Goal: Task Accomplishment & Management: Use online tool/utility

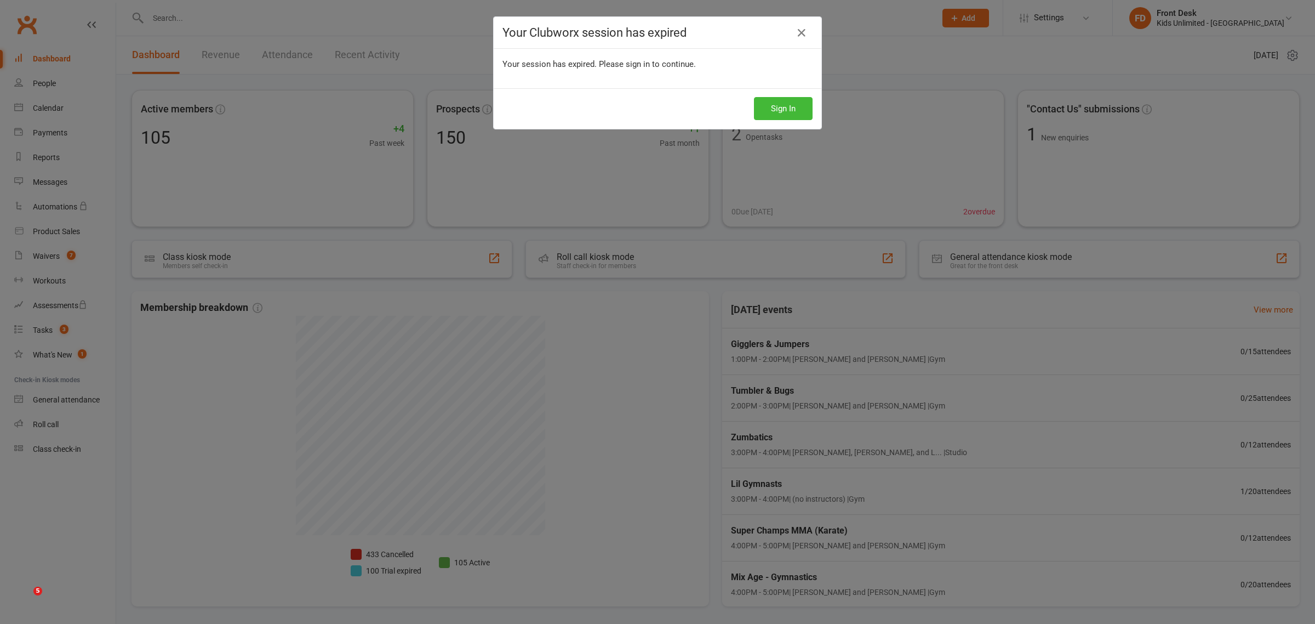
click at [327, 20] on div "Your Clubworx session has expired Your session has expired. Please sign in to c…" at bounding box center [657, 312] width 1315 height 624
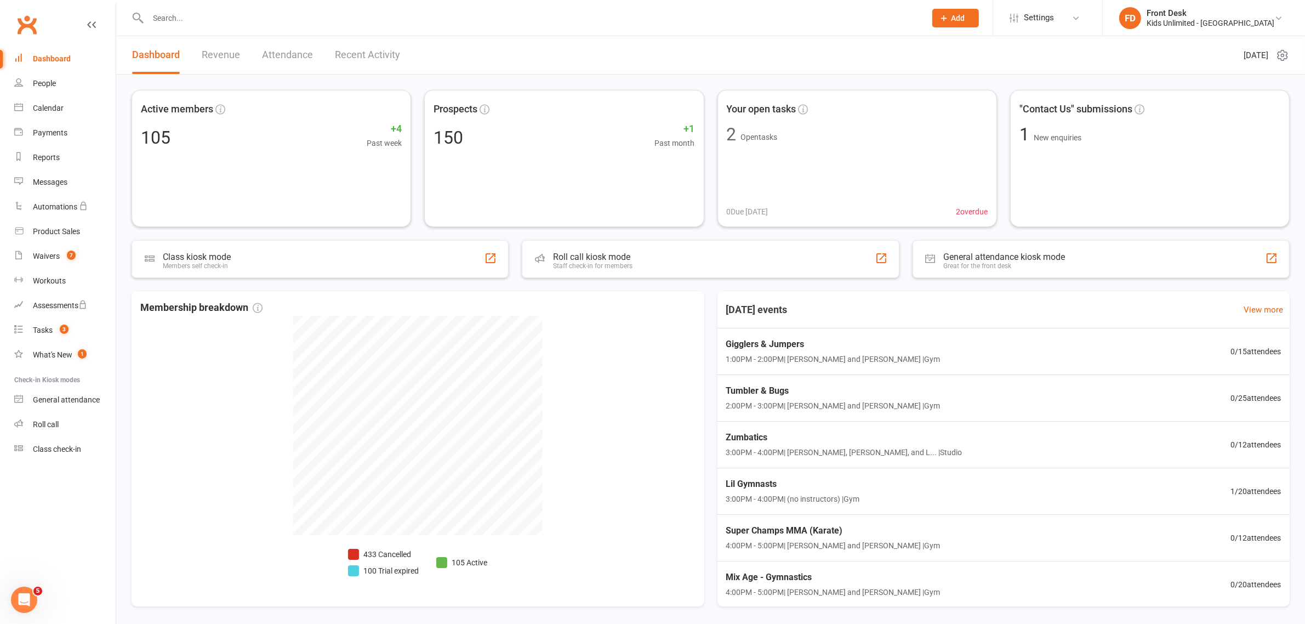
click at [351, 15] on input "text" at bounding box center [531, 17] width 773 height 15
type input "ARYAN"
click at [219, 12] on input "text" at bounding box center [531, 17] width 773 height 15
type input "ARYAN"
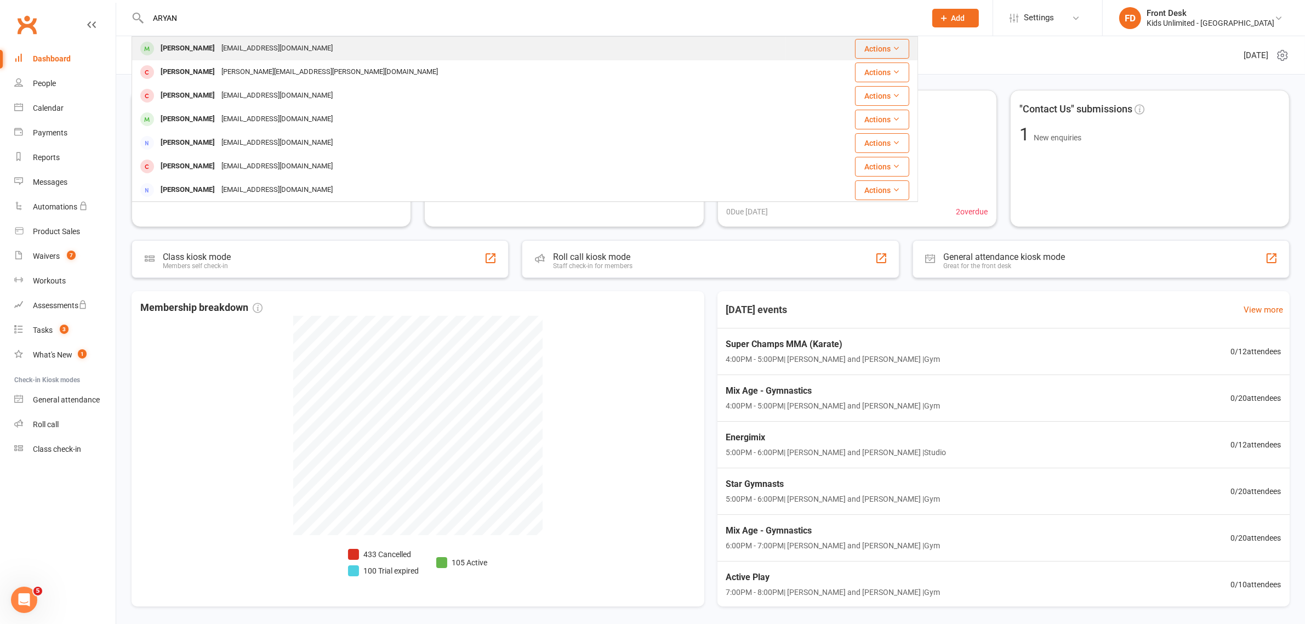
click at [210, 52] on div "Aryan Sonthalia" at bounding box center [187, 49] width 61 height 16
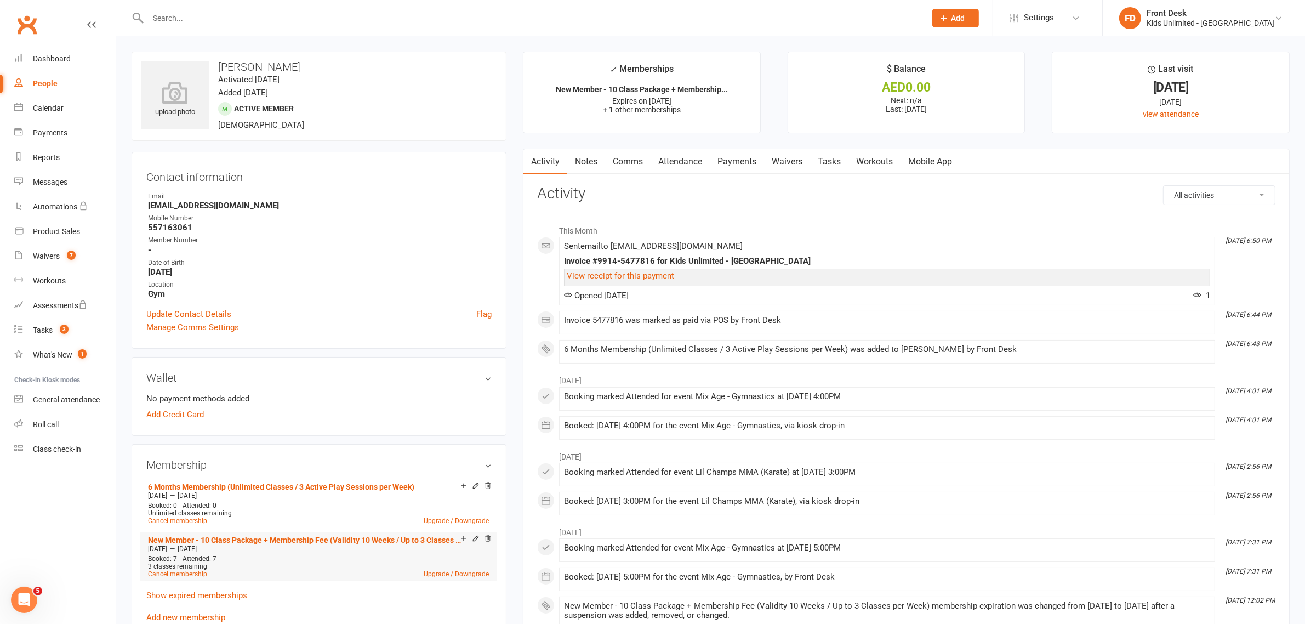
scroll to position [69, 0]
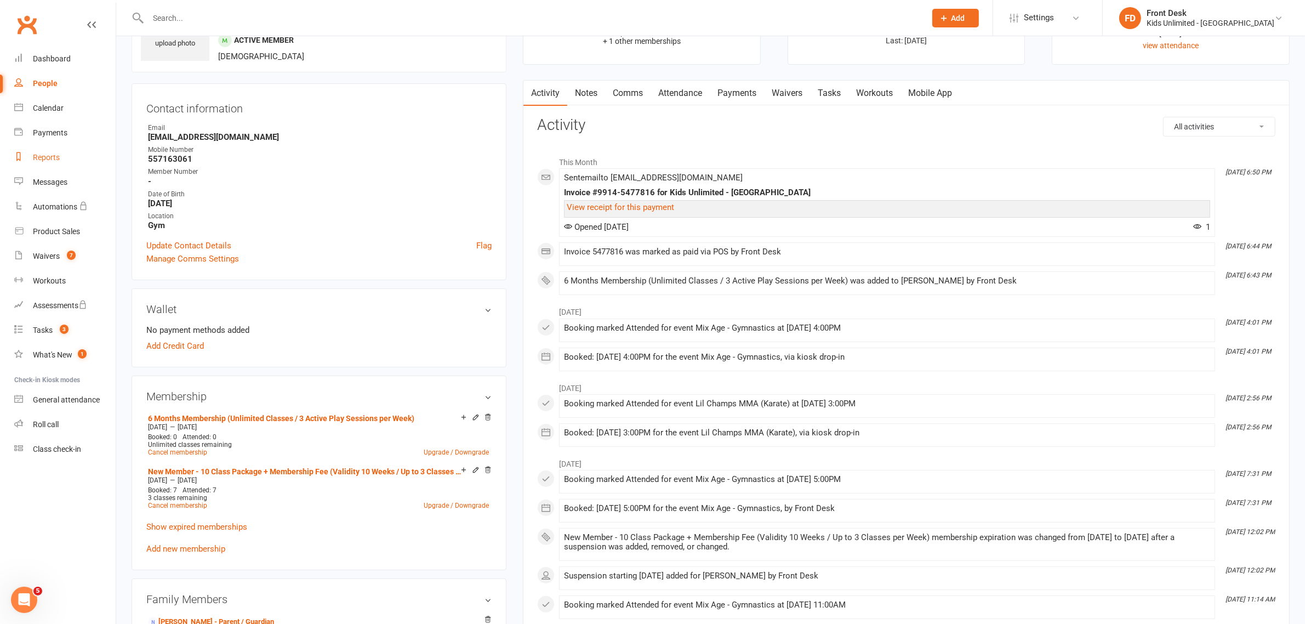
click at [60, 150] on link "Reports" at bounding box center [64, 157] width 101 height 25
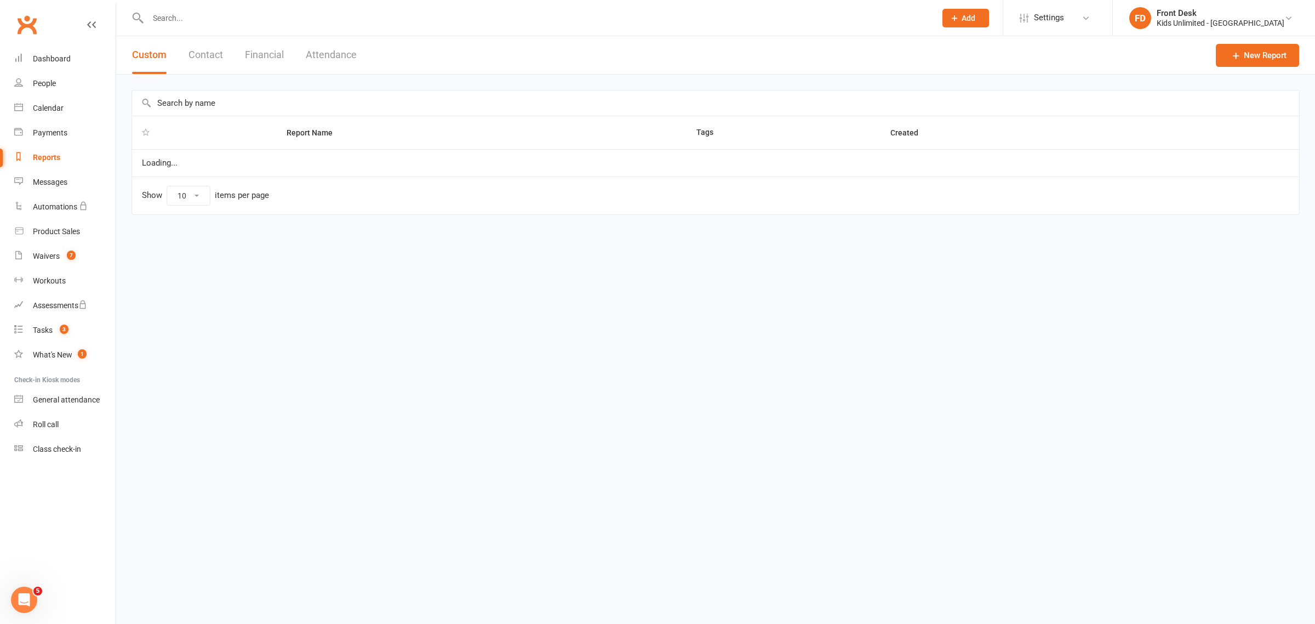
select select "100"
click at [291, 21] on input "text" at bounding box center [537, 17] width 784 height 15
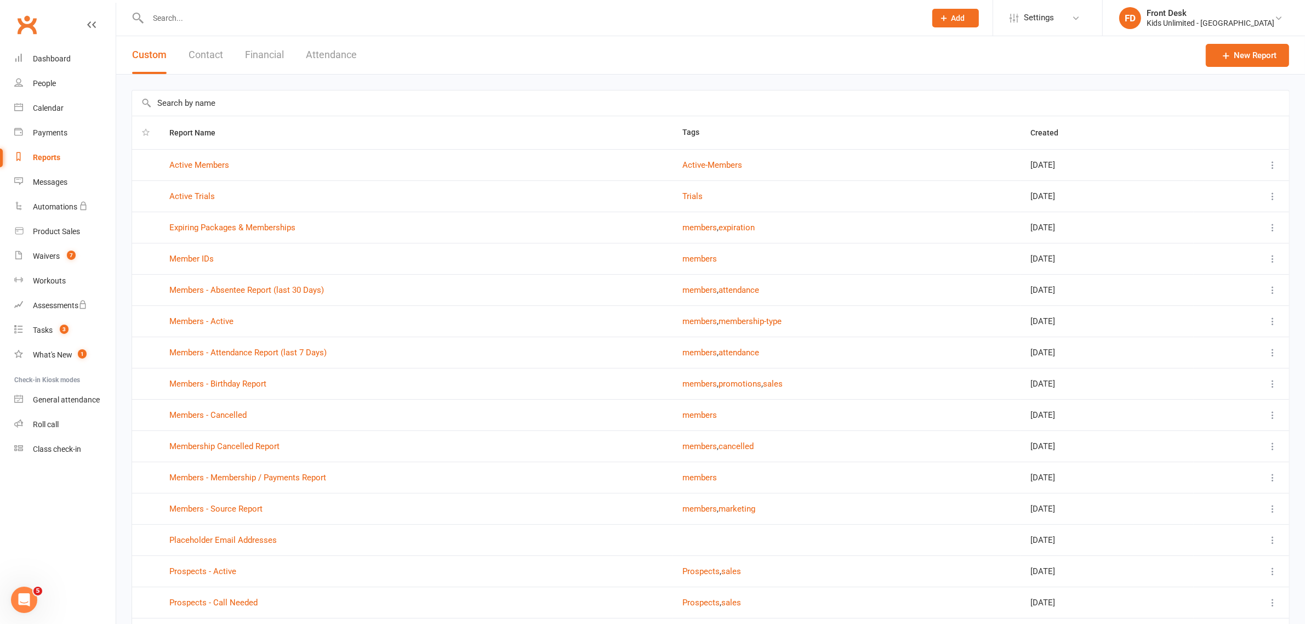
click at [249, 16] on input "text" at bounding box center [531, 17] width 773 height 15
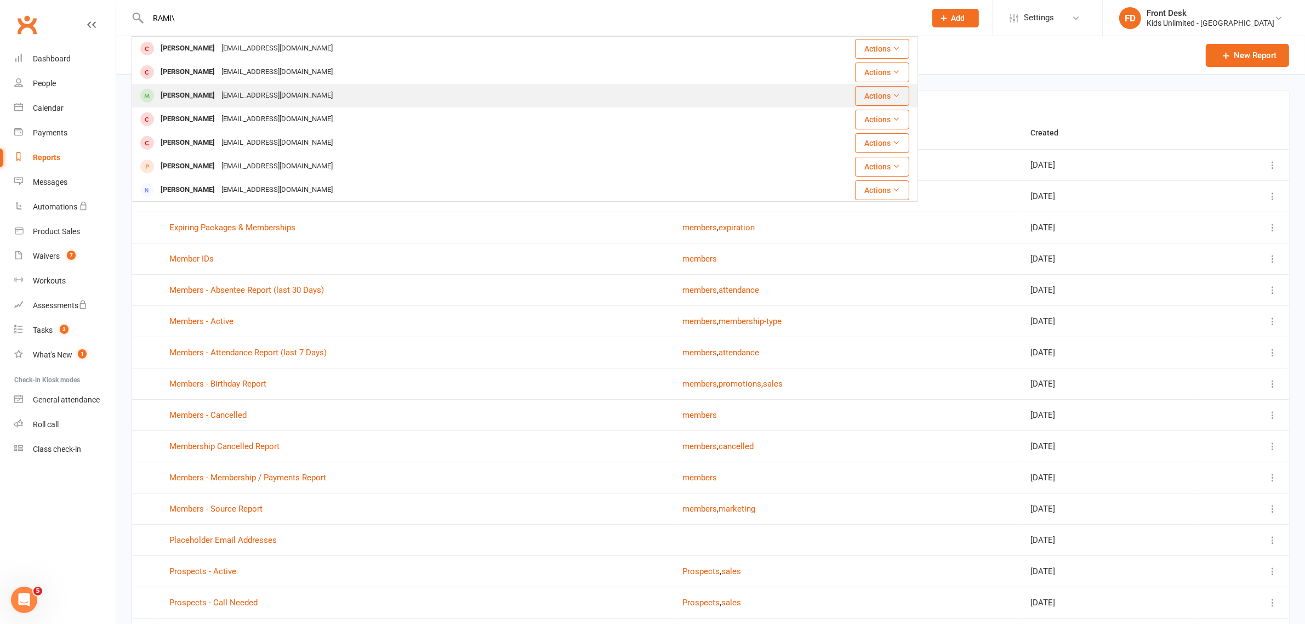
type input "RAMI\"
click at [229, 94] on div "[EMAIL_ADDRESS][DOMAIN_NAME]" at bounding box center [277, 96] width 118 height 16
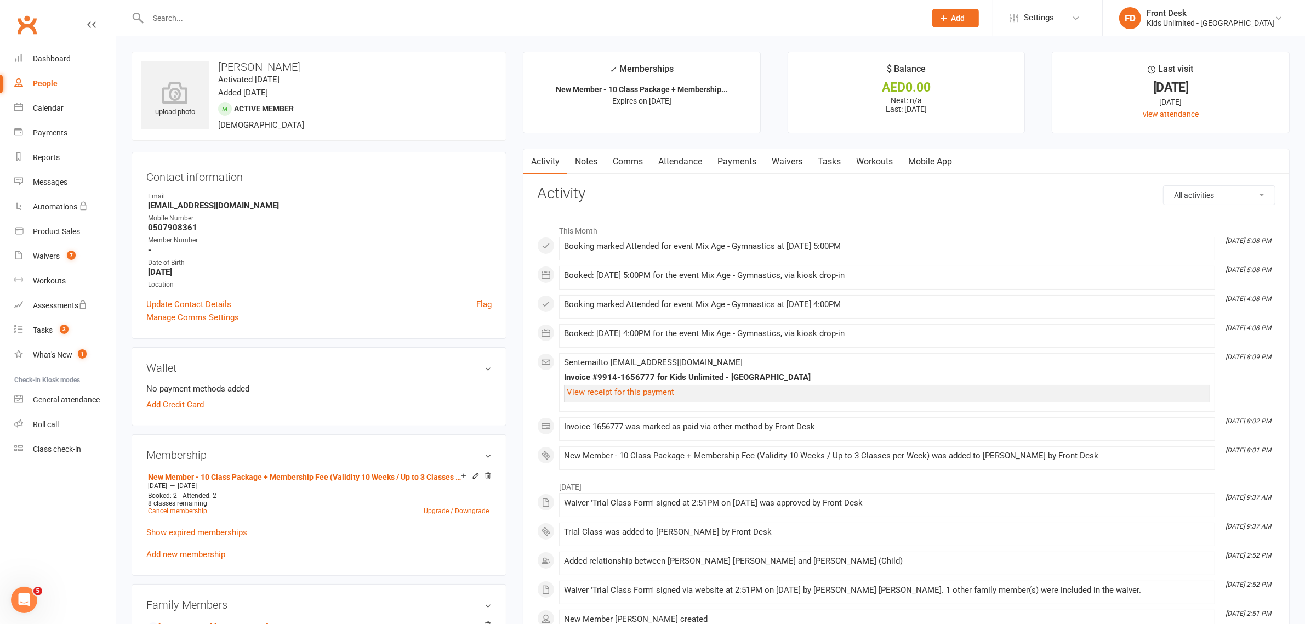
click at [667, 166] on link "Attendance" at bounding box center [680, 161] width 59 height 25
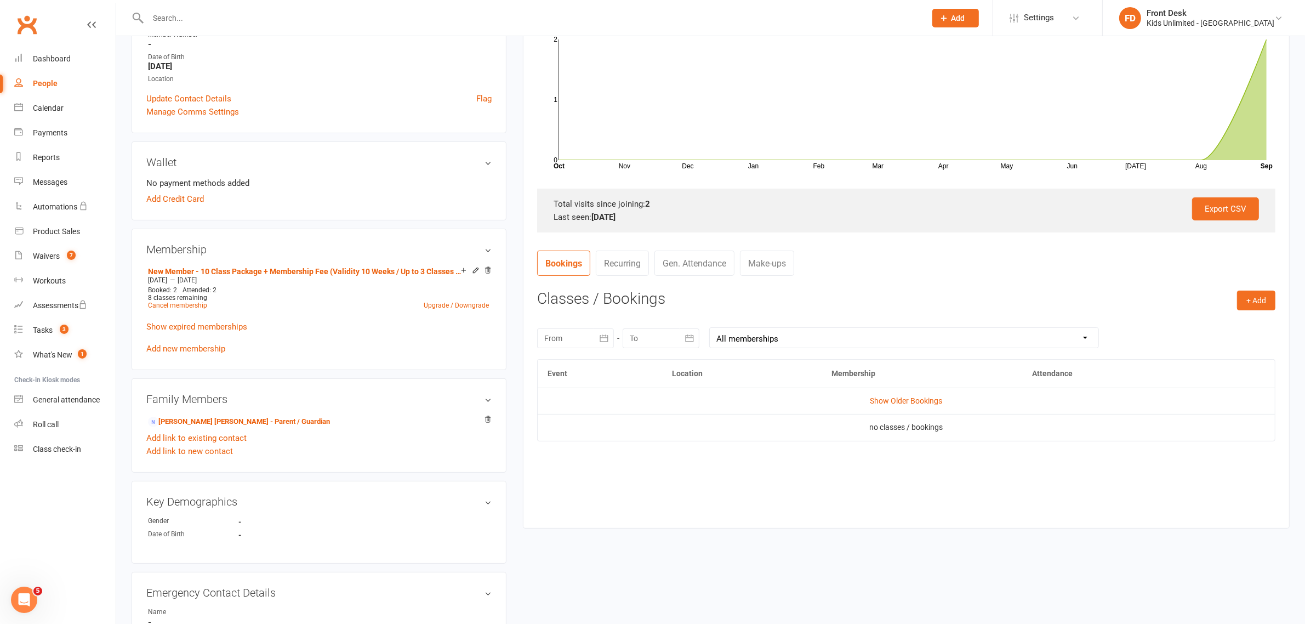
scroll to position [274, 0]
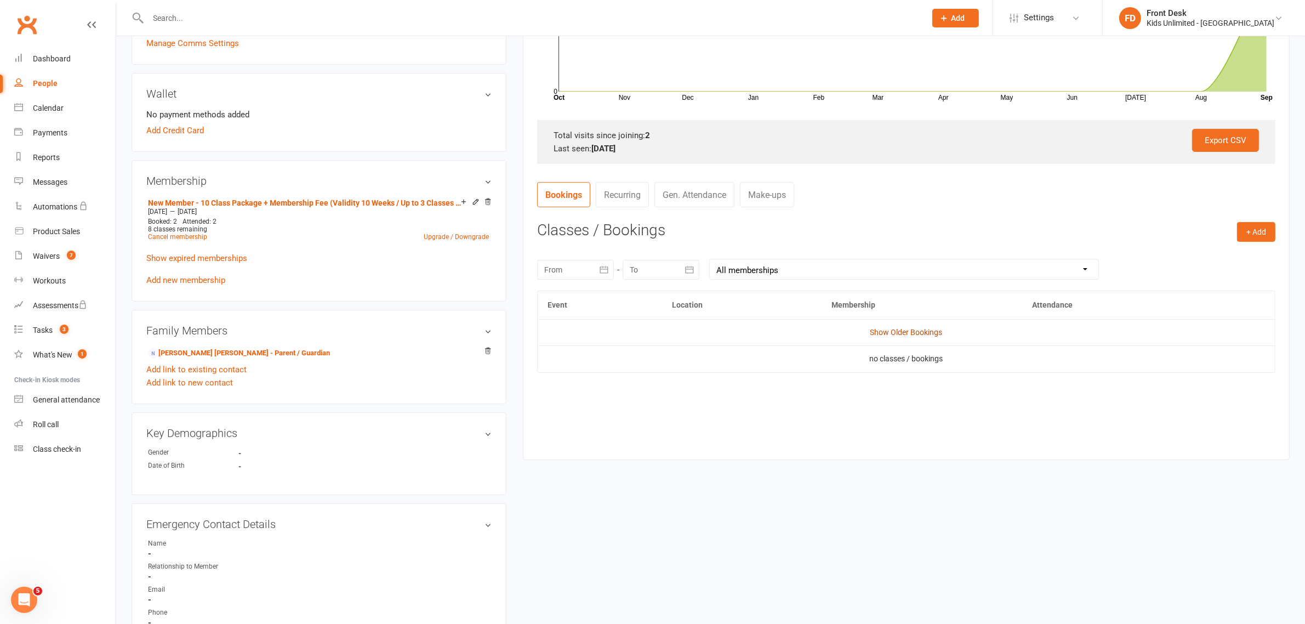
click at [872, 332] on link "Show Older Bookings" at bounding box center [906, 332] width 72 height 9
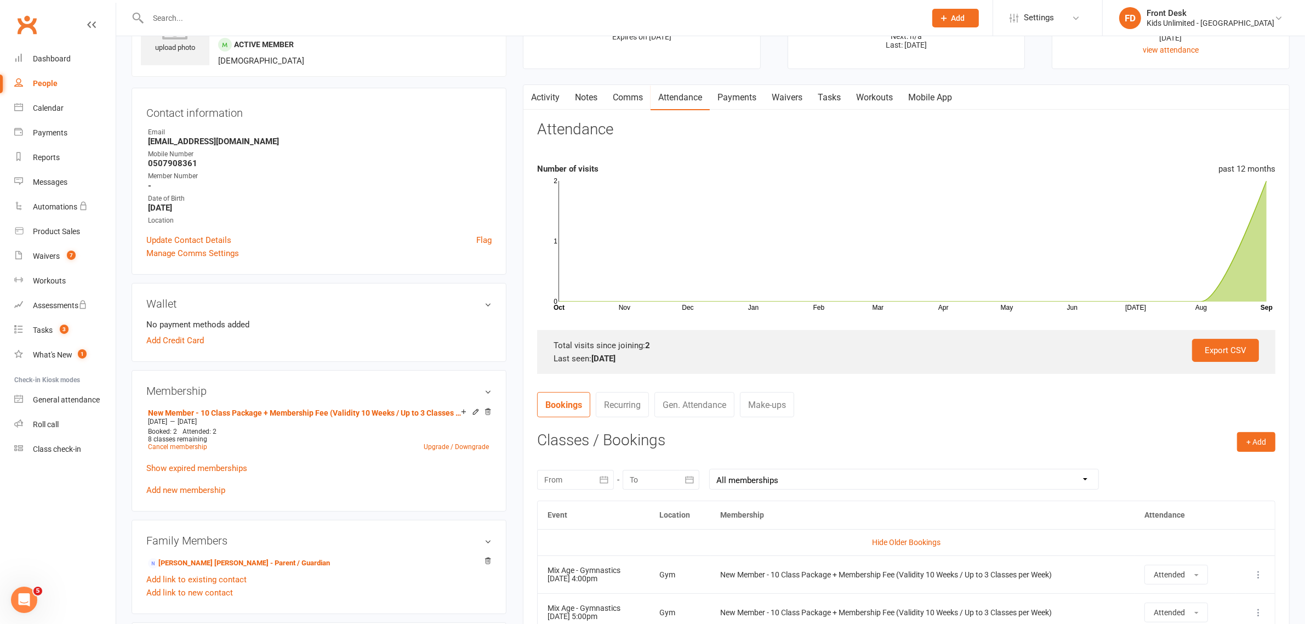
scroll to position [0, 0]
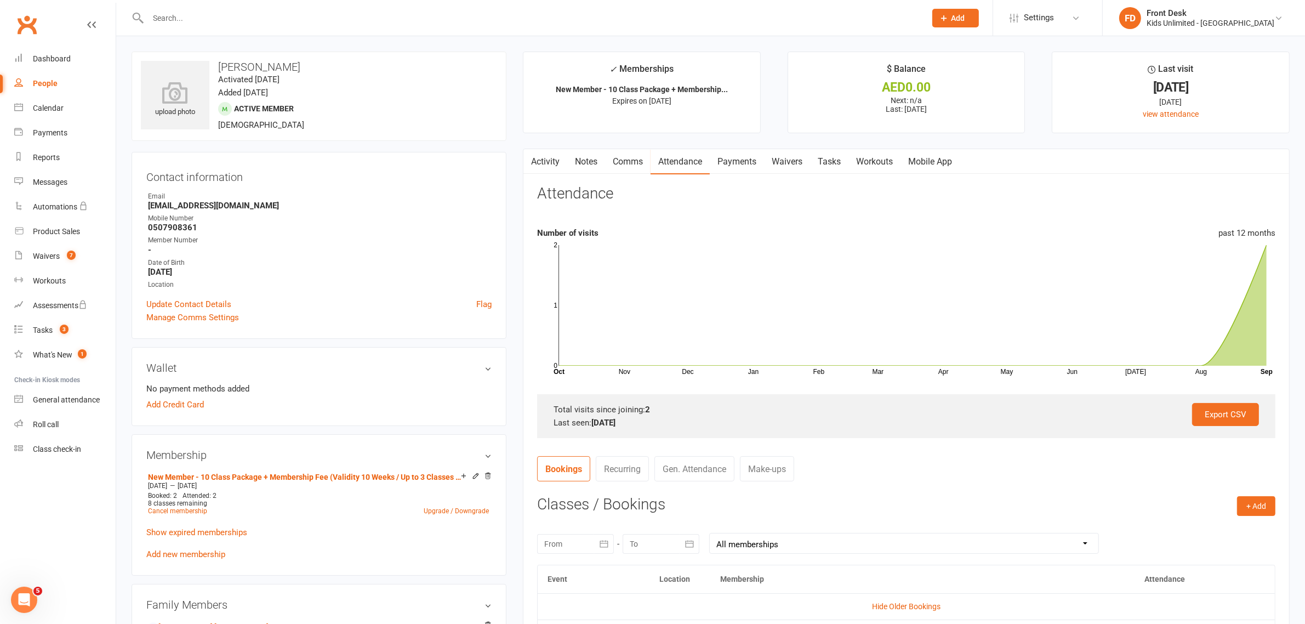
click at [159, 16] on input "text" at bounding box center [531, 17] width 773 height 15
click at [224, 10] on input "text" at bounding box center [531, 17] width 773 height 15
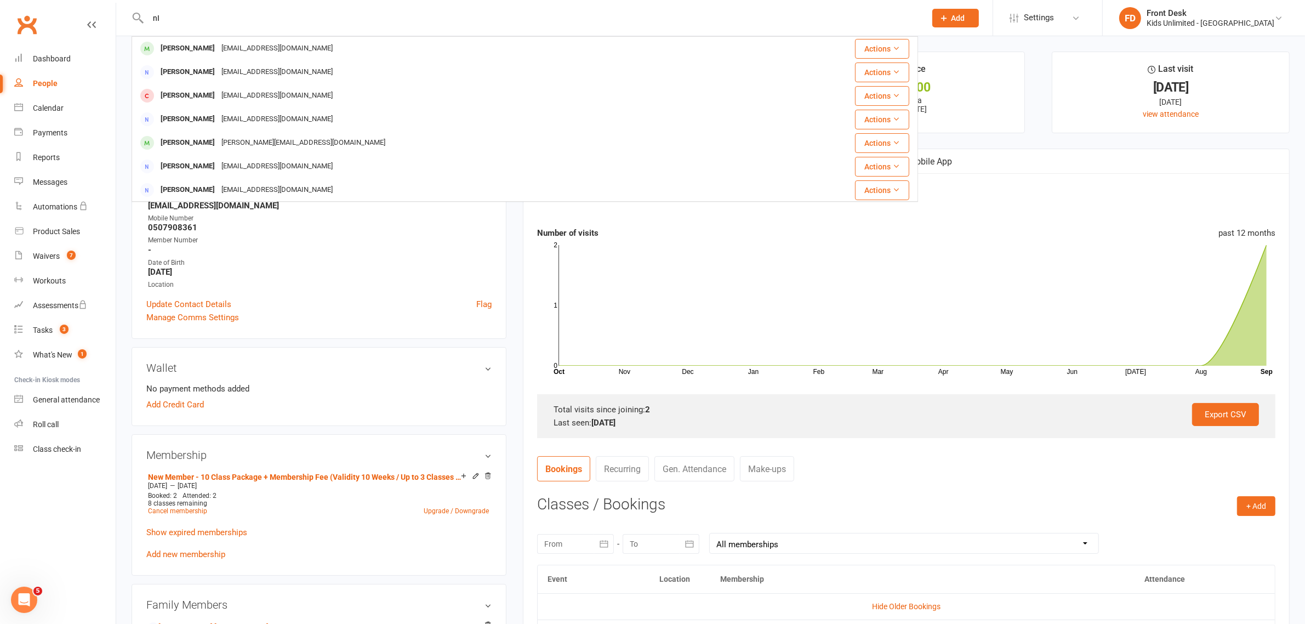
type input "n"
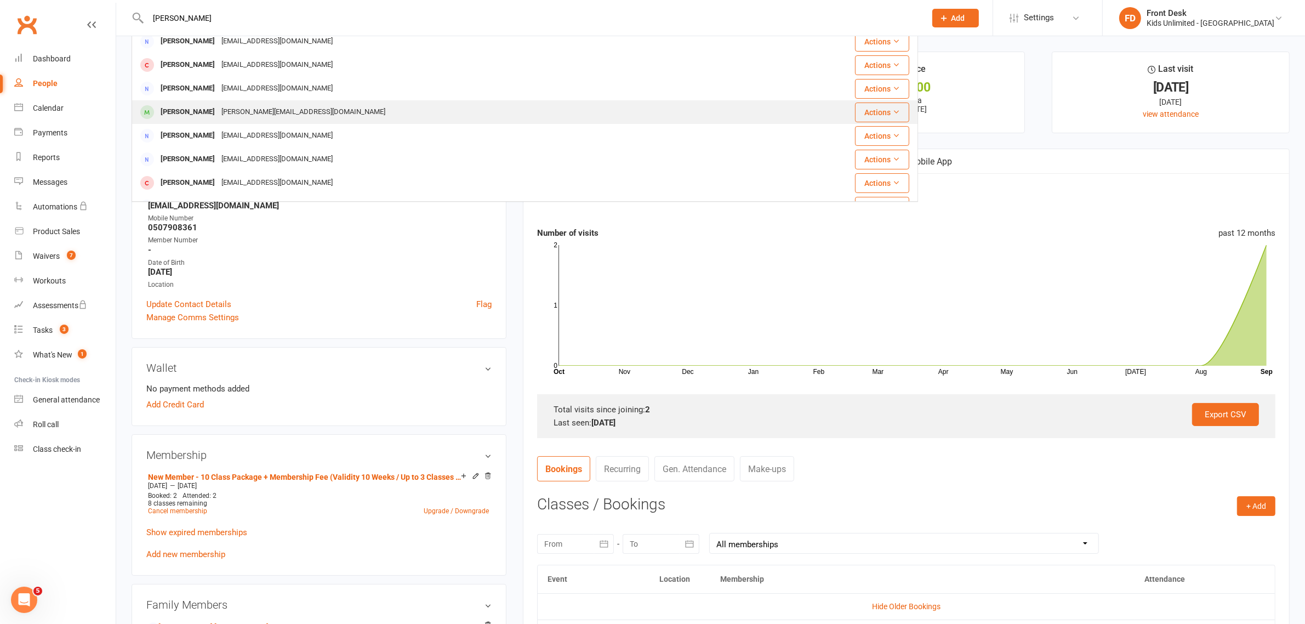
scroll to position [47, 0]
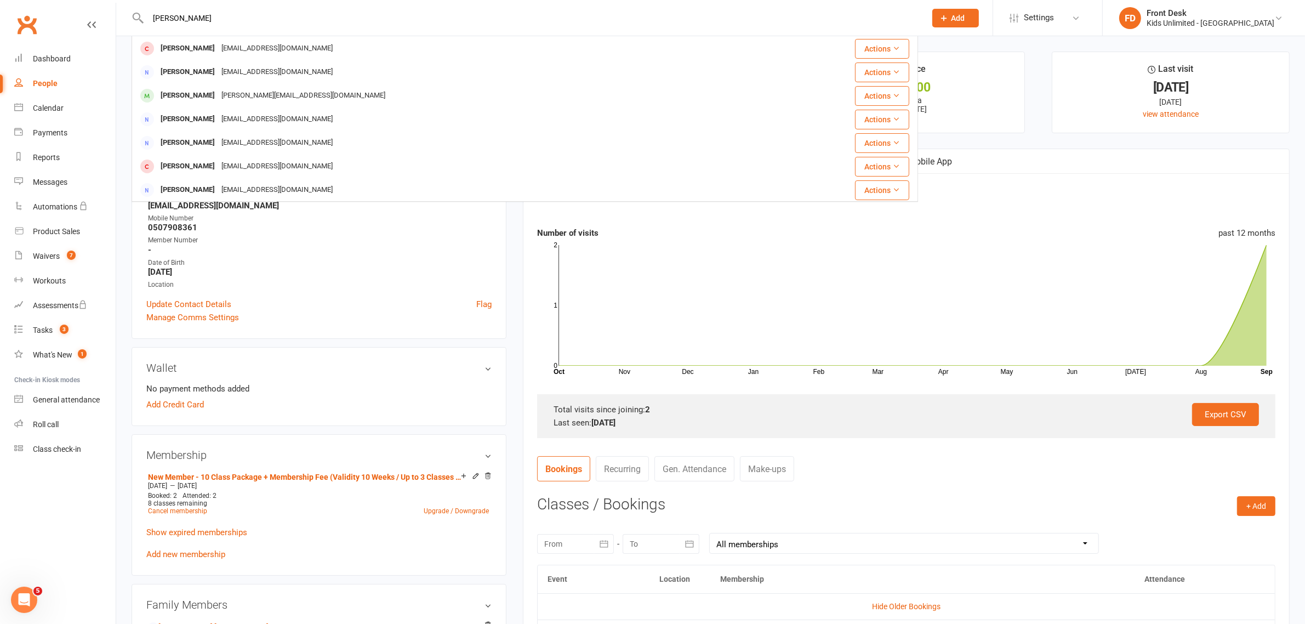
type input "Nishka"
drag, startPoint x: 44, startPoint y: 258, endPoint x: 92, endPoint y: 239, distance: 51.4
click at [44, 258] on div "Waivers" at bounding box center [46, 256] width 27 height 9
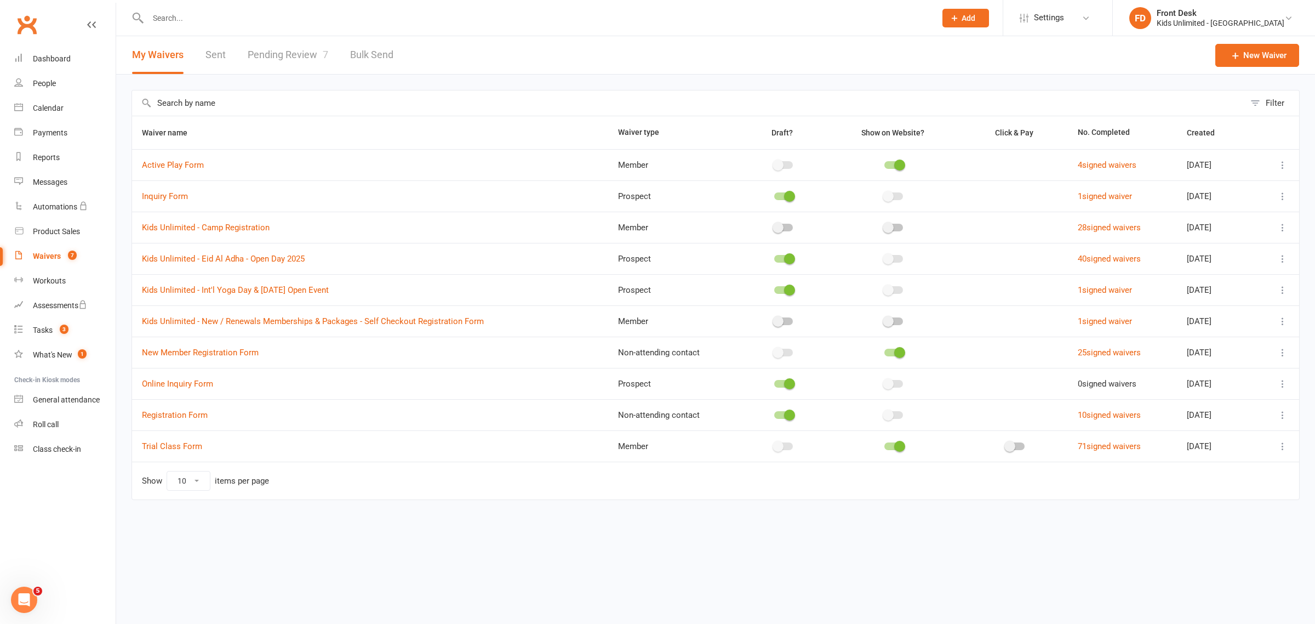
click at [239, 12] on input "text" at bounding box center [537, 17] width 784 height 15
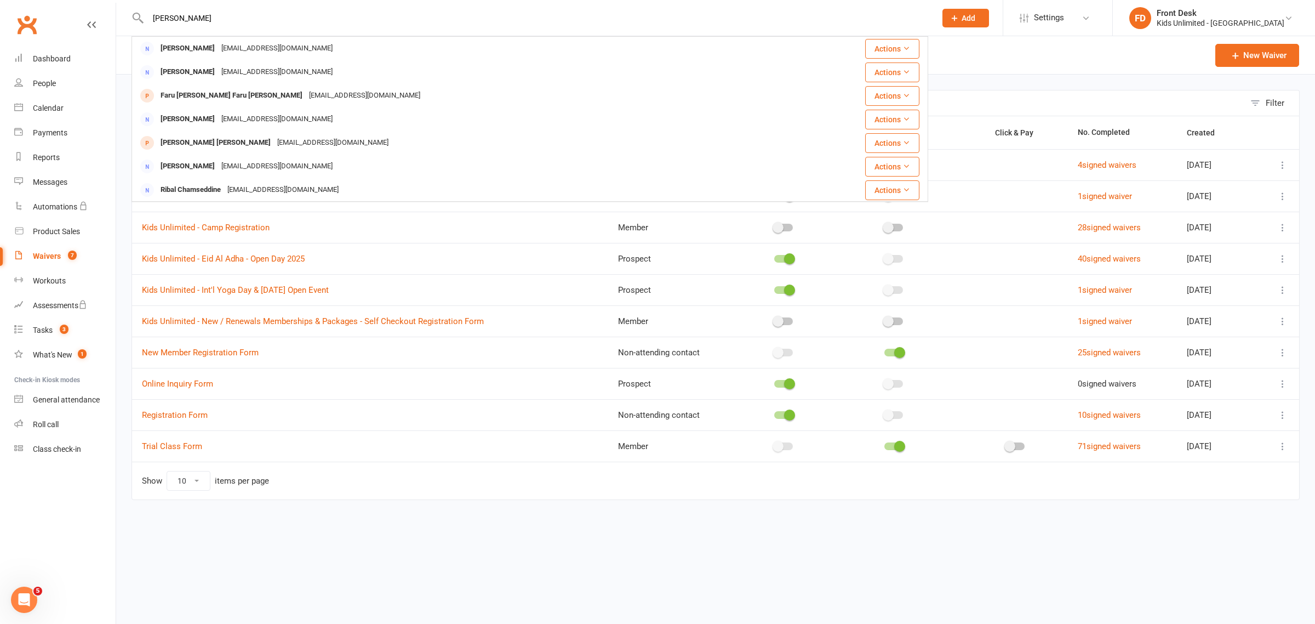
type input "charu"
click at [470, 505] on div "Waiver name Waiver type Draft? Show on Website? Click & Pay No. Completed Creat…" at bounding box center [716, 316] width 1168 height 400
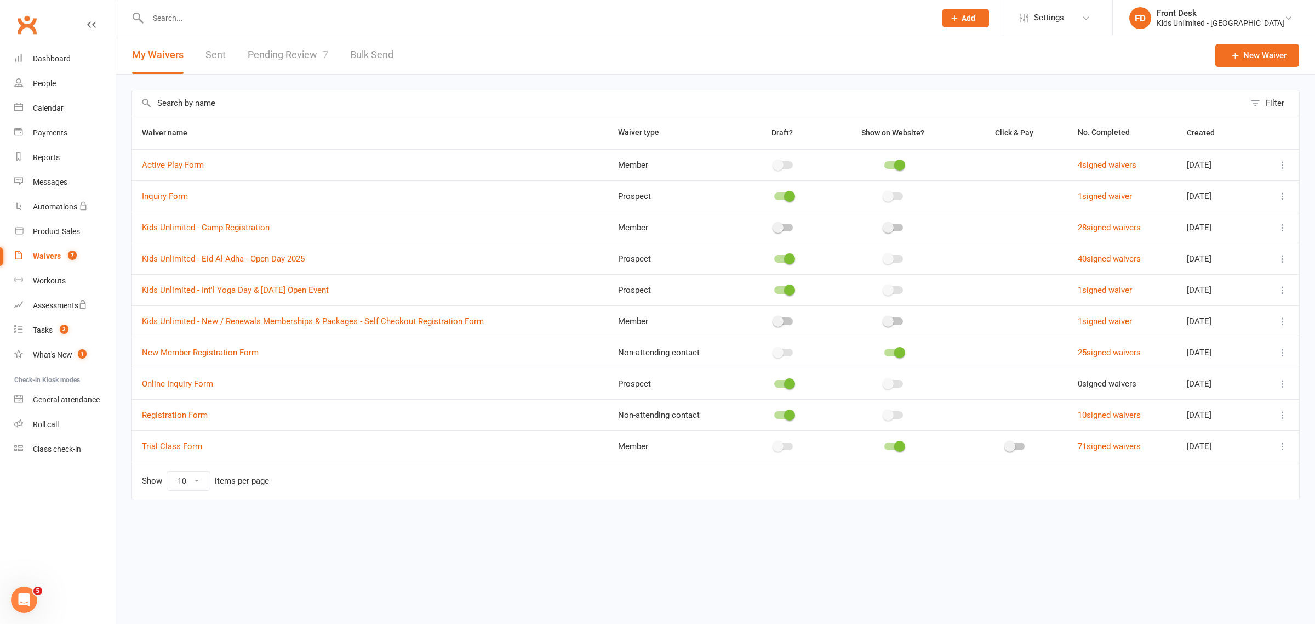
click at [277, 50] on link "Pending Review 7" at bounding box center [288, 55] width 81 height 38
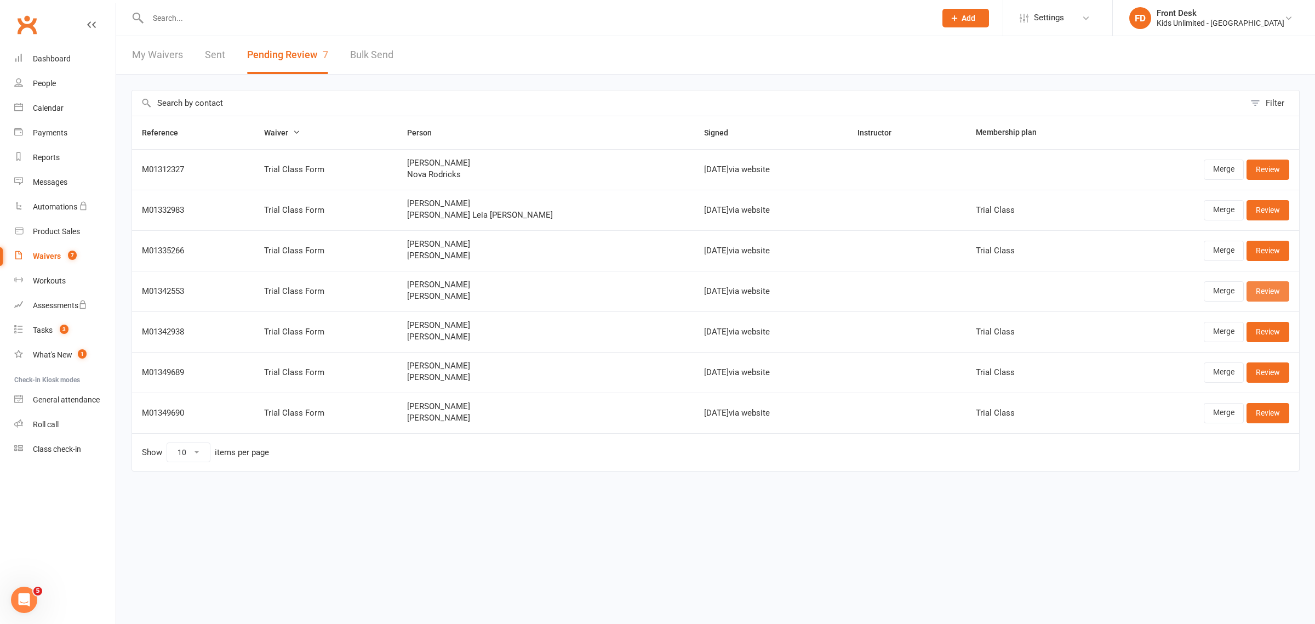
click at [1270, 289] on link "Review" at bounding box center [1268, 291] width 43 height 20
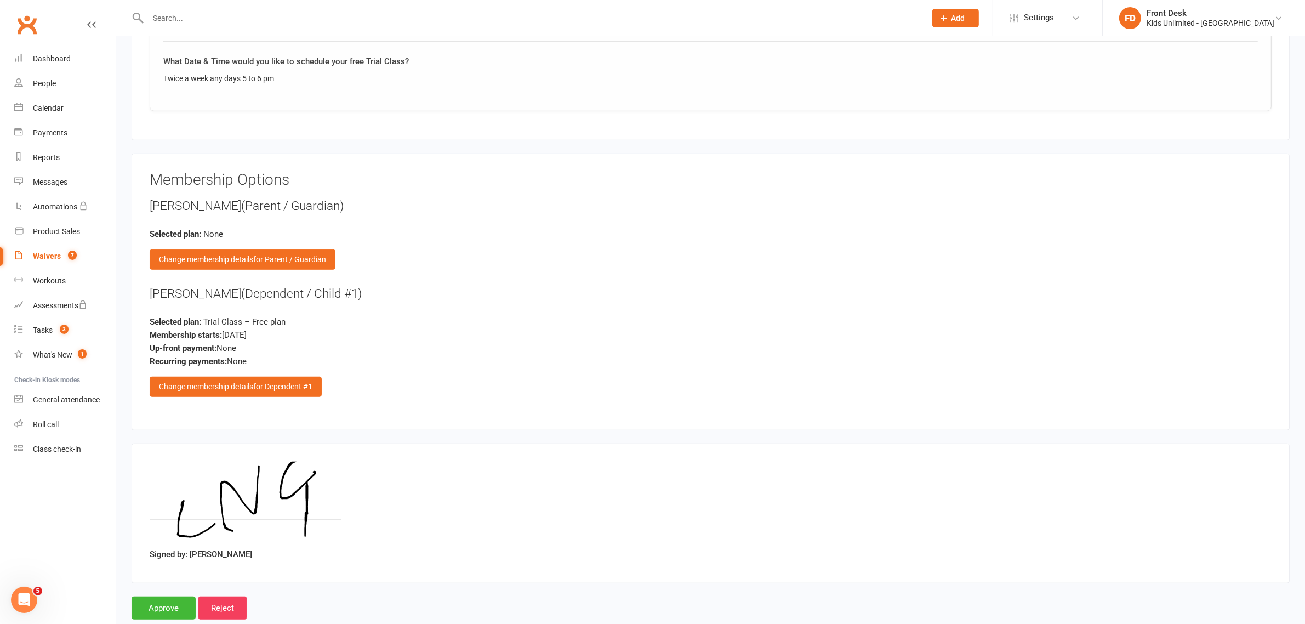
scroll to position [894, 0]
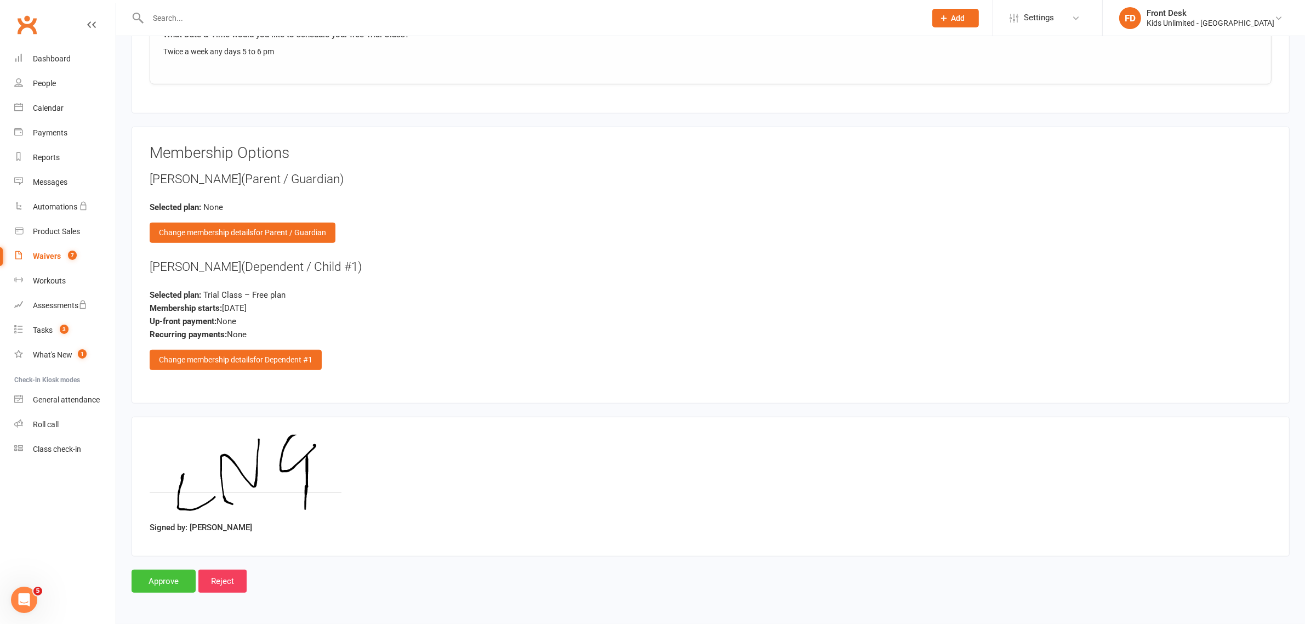
click at [166, 578] on input "Approve" at bounding box center [164, 580] width 64 height 23
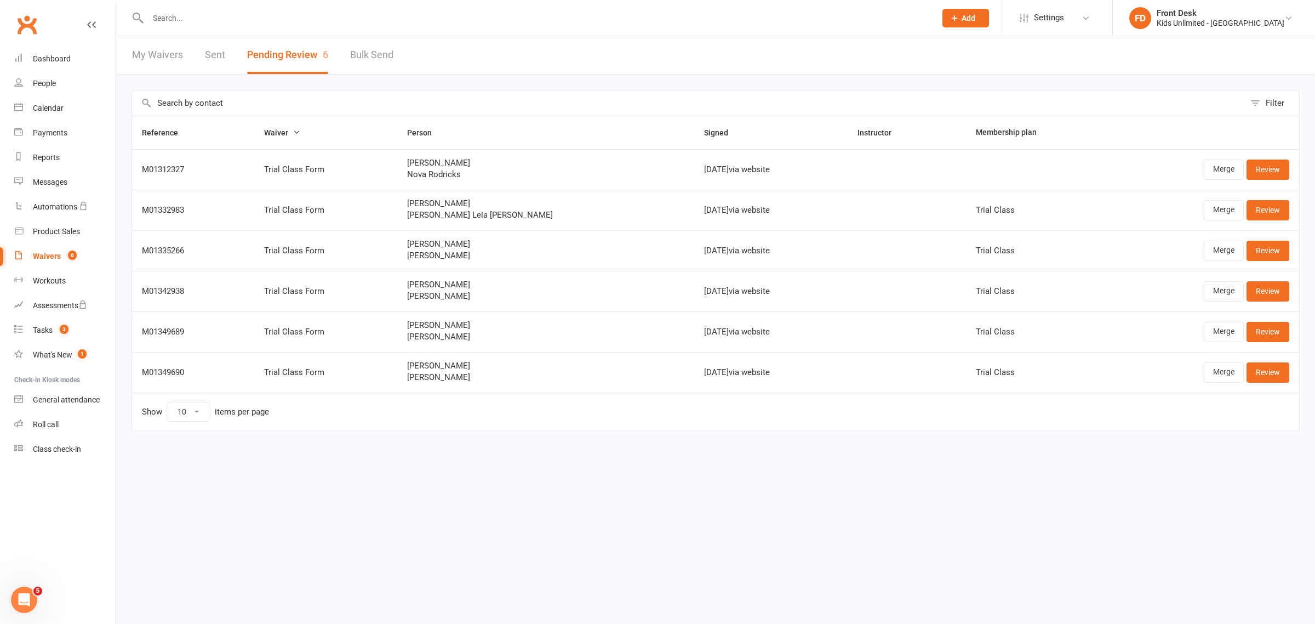
click at [227, 22] on input "text" at bounding box center [537, 17] width 784 height 15
click at [40, 85] on div "People" at bounding box center [44, 83] width 23 height 9
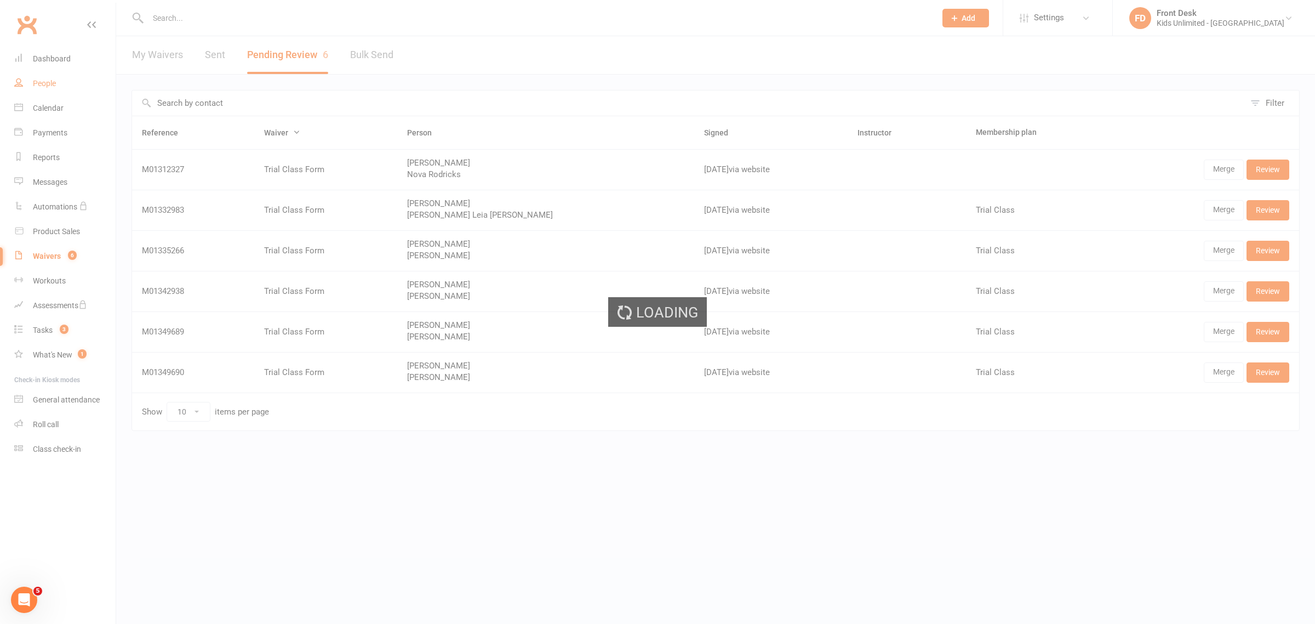
select select "100"
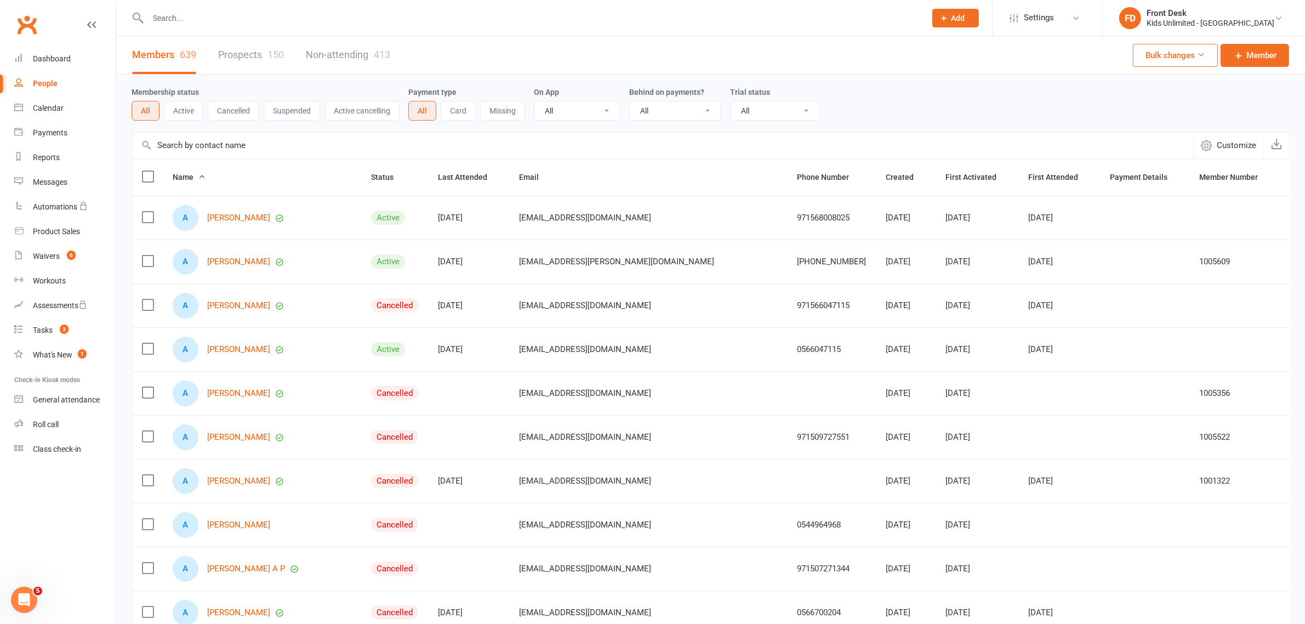
click at [247, 16] on input "text" at bounding box center [531, 17] width 773 height 15
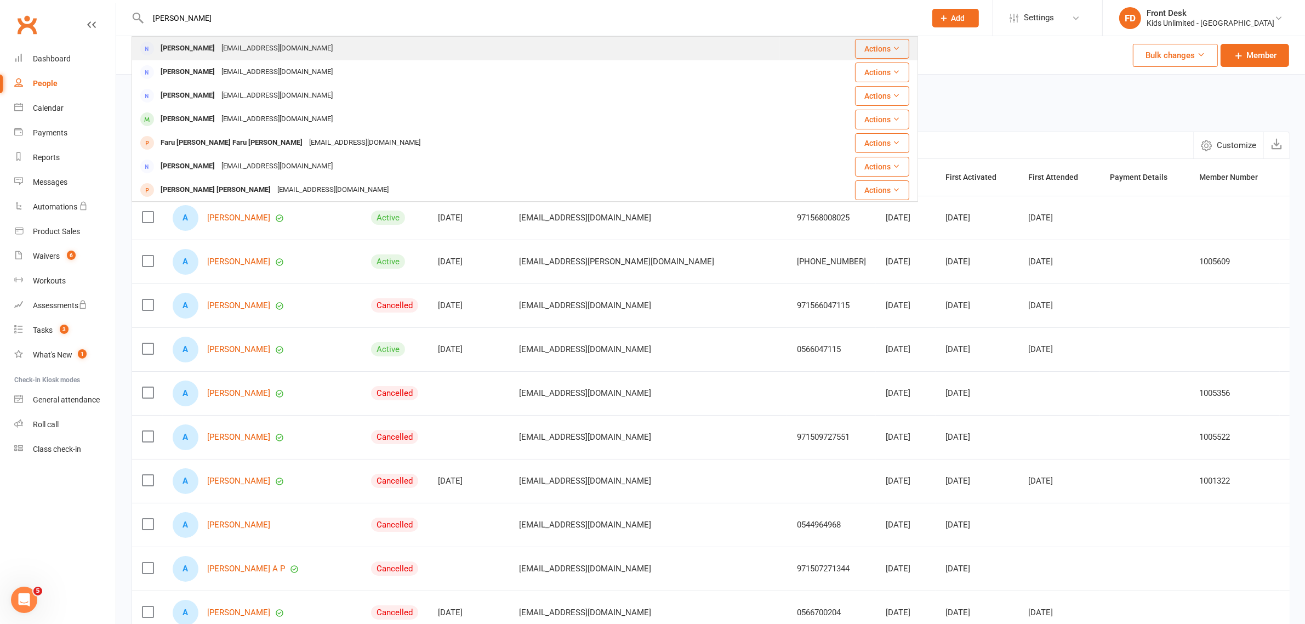
type input "charu"
click at [186, 50] on div "Charu Chandarana" at bounding box center [187, 49] width 61 height 16
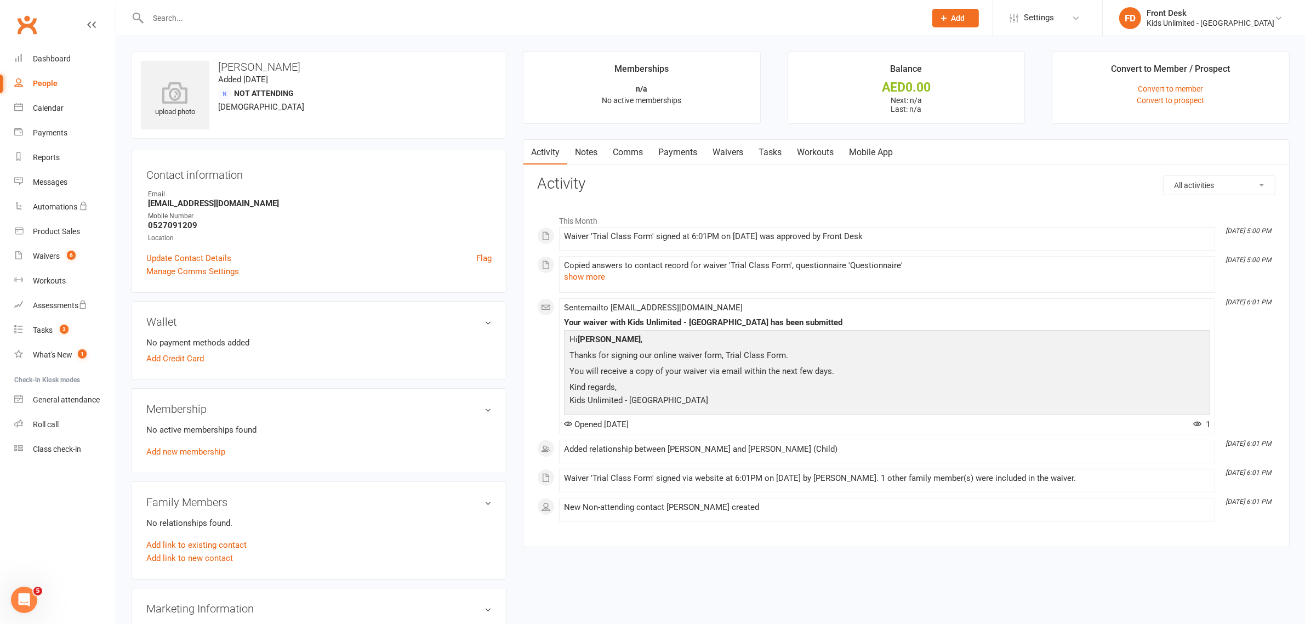
click at [170, 16] on input "text" at bounding box center [531, 17] width 773 height 15
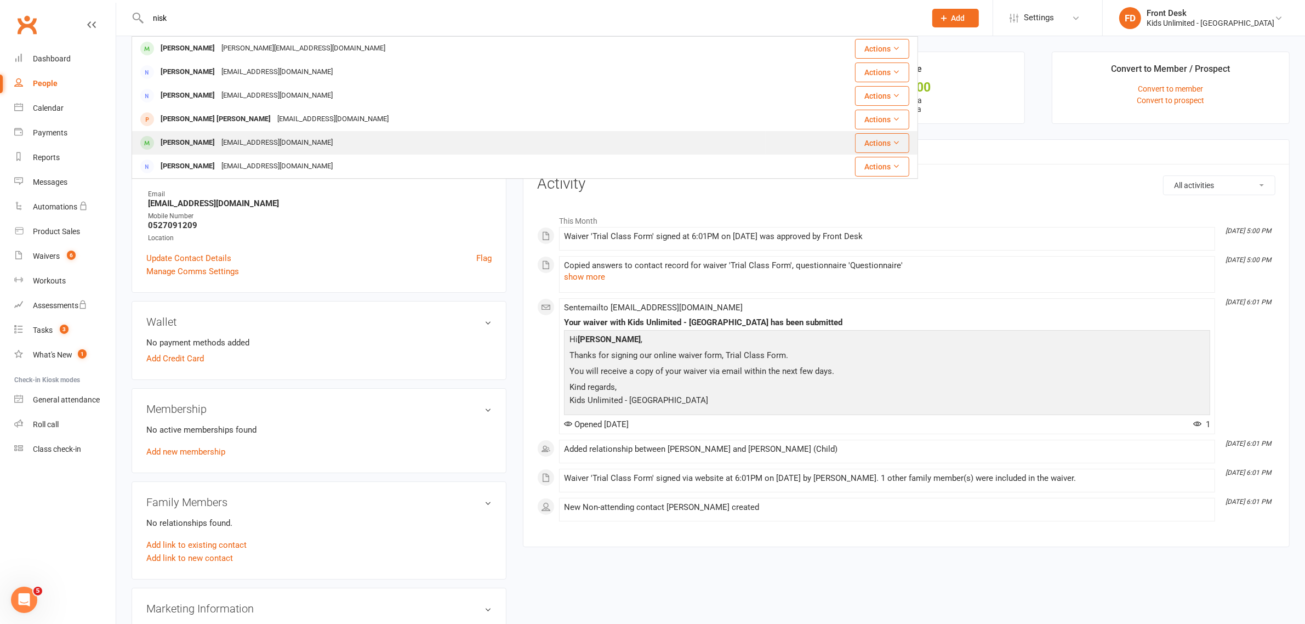
type input "nisk"
click at [193, 140] on div "[PERSON_NAME]" at bounding box center [187, 143] width 61 height 16
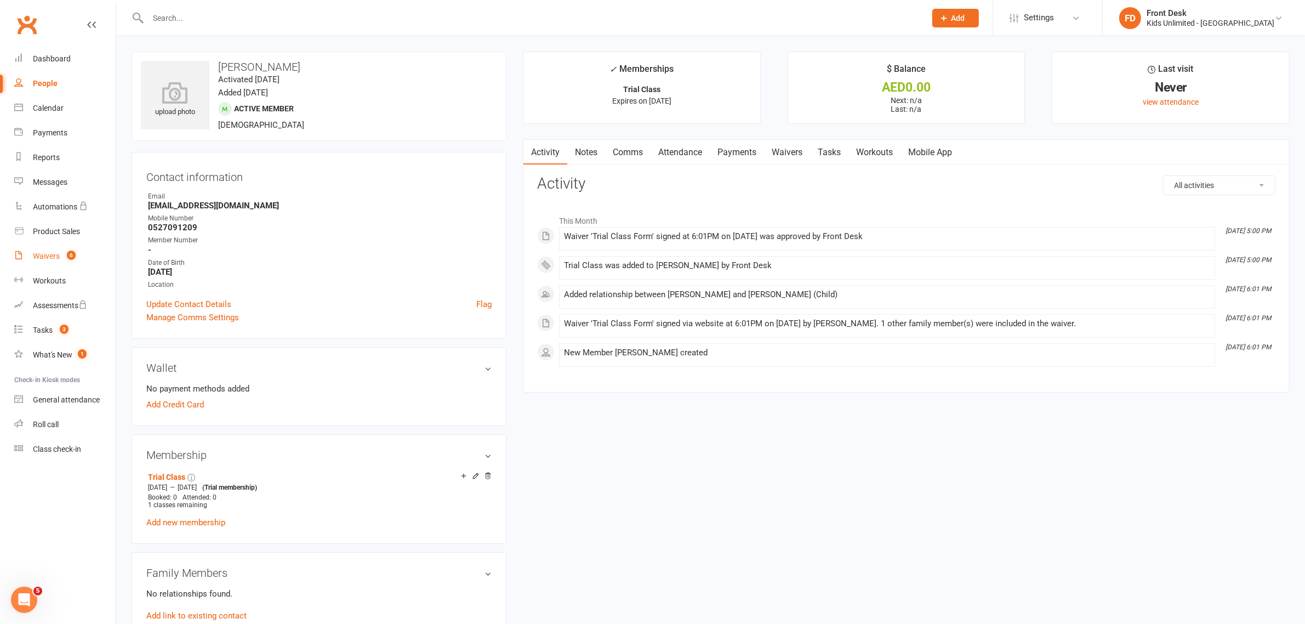
click at [42, 258] on div "Waivers" at bounding box center [46, 256] width 27 height 9
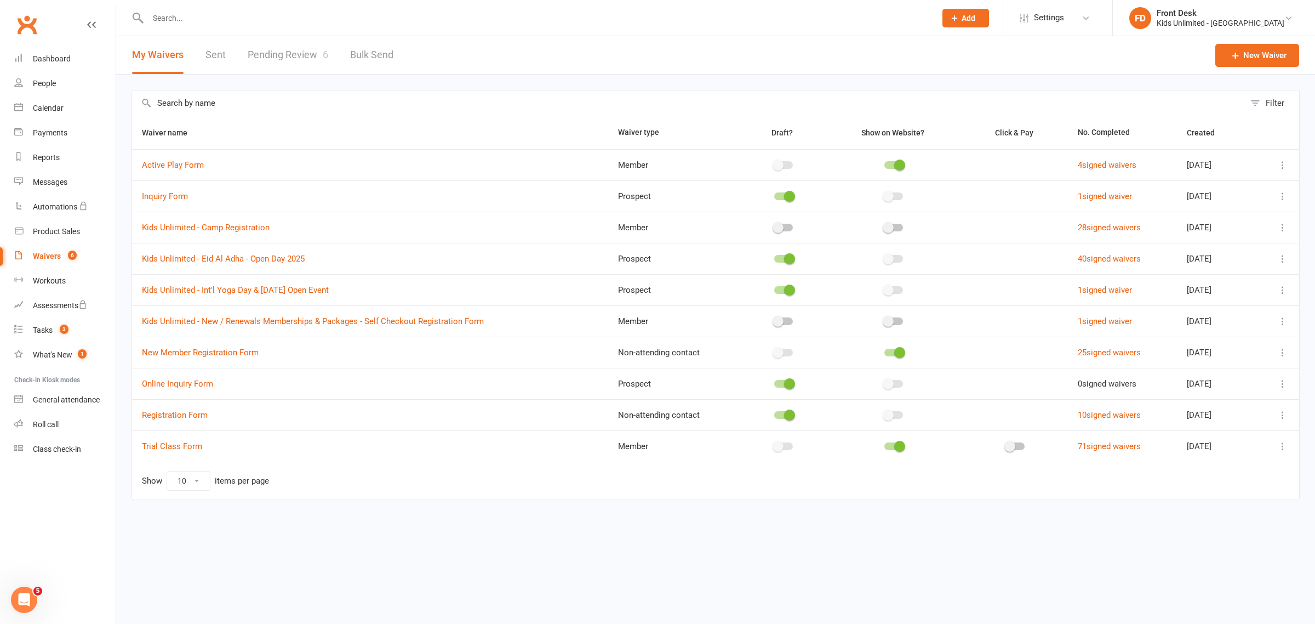
click at [293, 59] on link "Pending Review 6" at bounding box center [288, 55] width 81 height 38
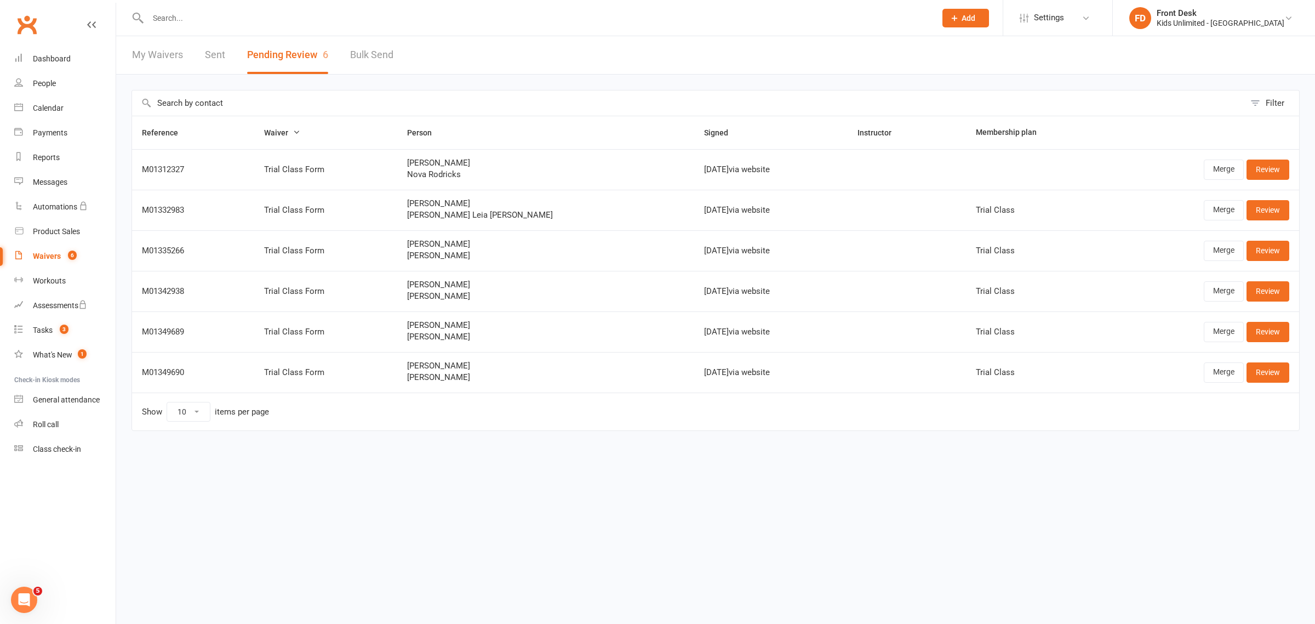
click at [185, 18] on input "text" at bounding box center [537, 17] width 784 height 15
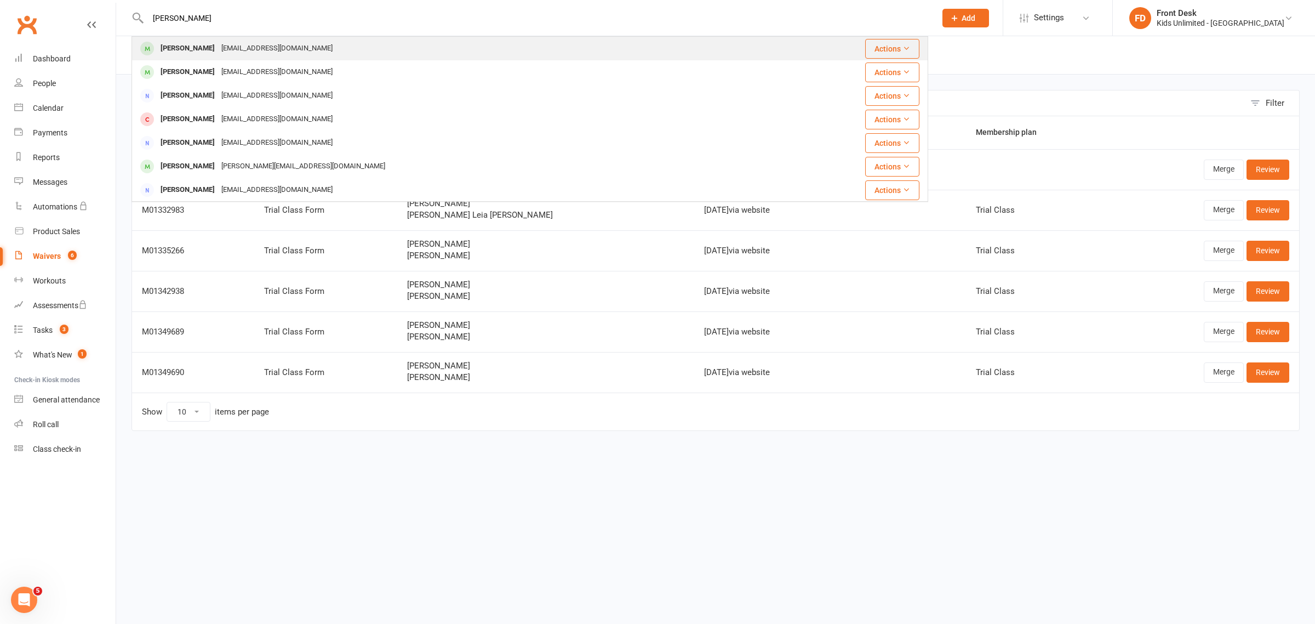
type input "nishka"
click at [307, 48] on div "[EMAIL_ADDRESS][DOMAIN_NAME]" at bounding box center [277, 49] width 118 height 16
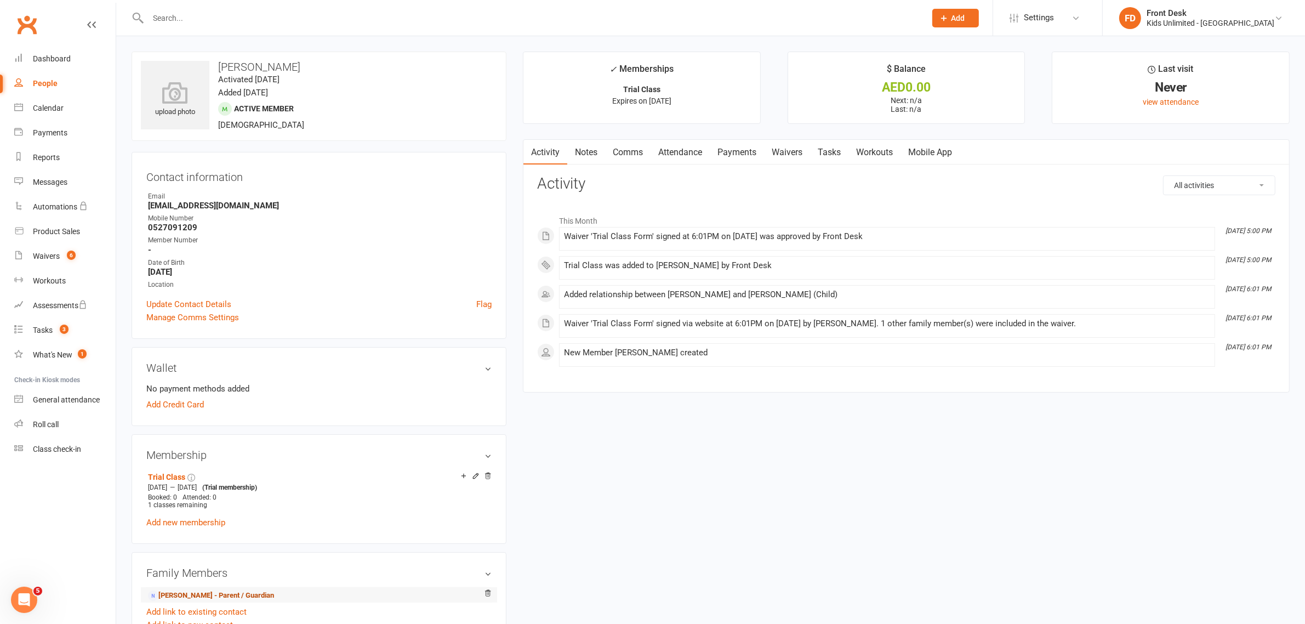
click at [214, 596] on link "[PERSON_NAME] - Parent / Guardian" at bounding box center [211, 596] width 126 height 12
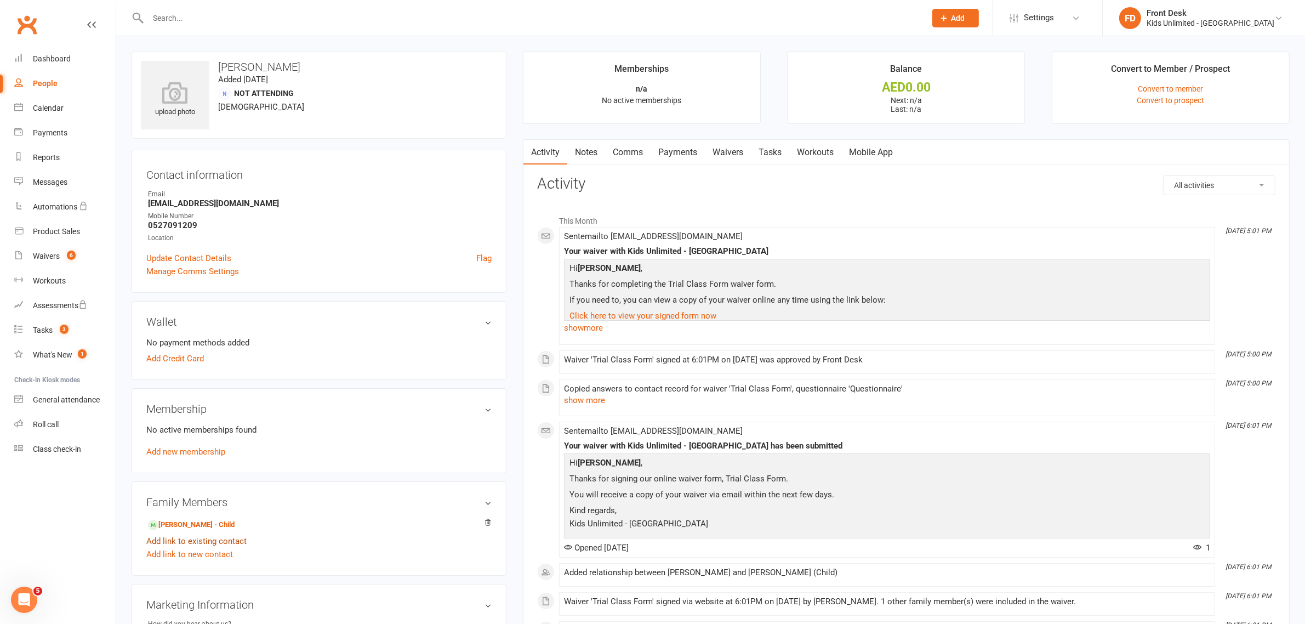
scroll to position [69, 0]
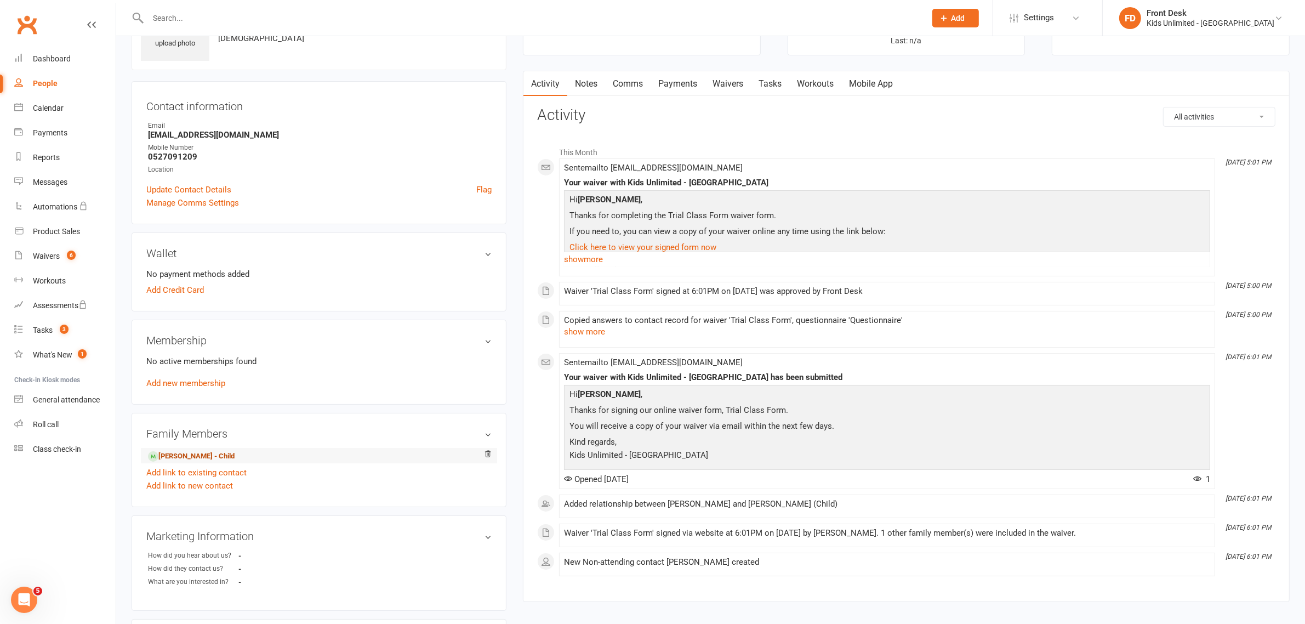
click at [203, 455] on link "Nishka Chandarana - Child" at bounding box center [191, 456] width 87 height 12
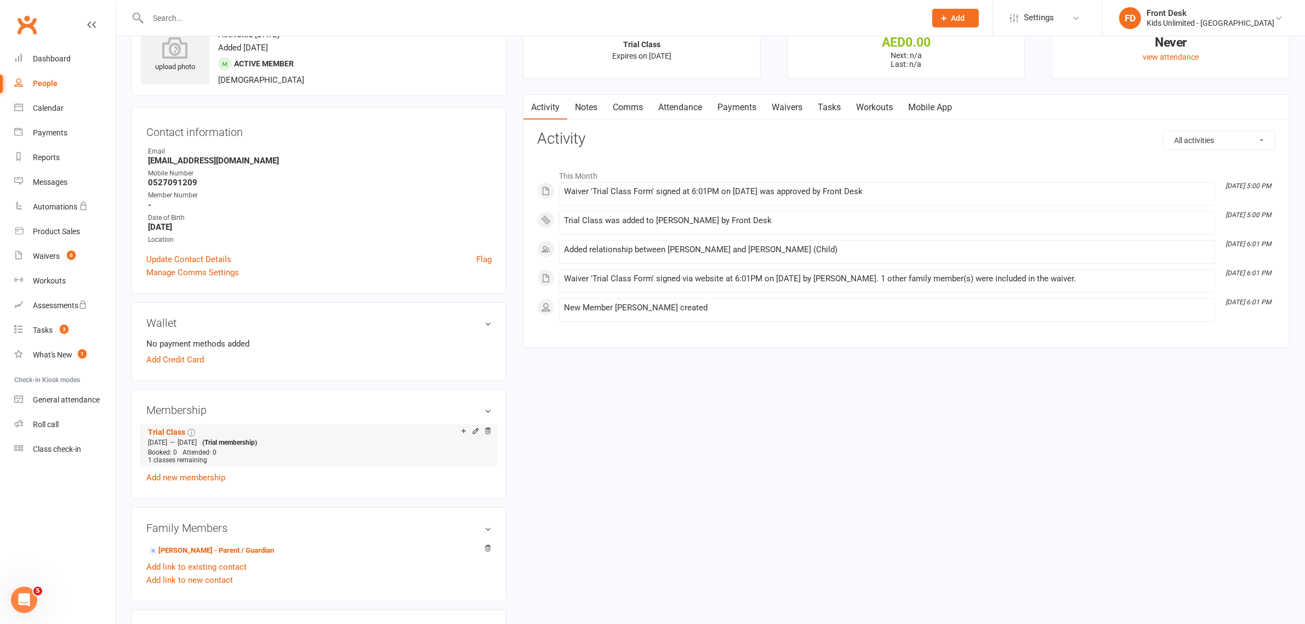
scroll to position [69, 0]
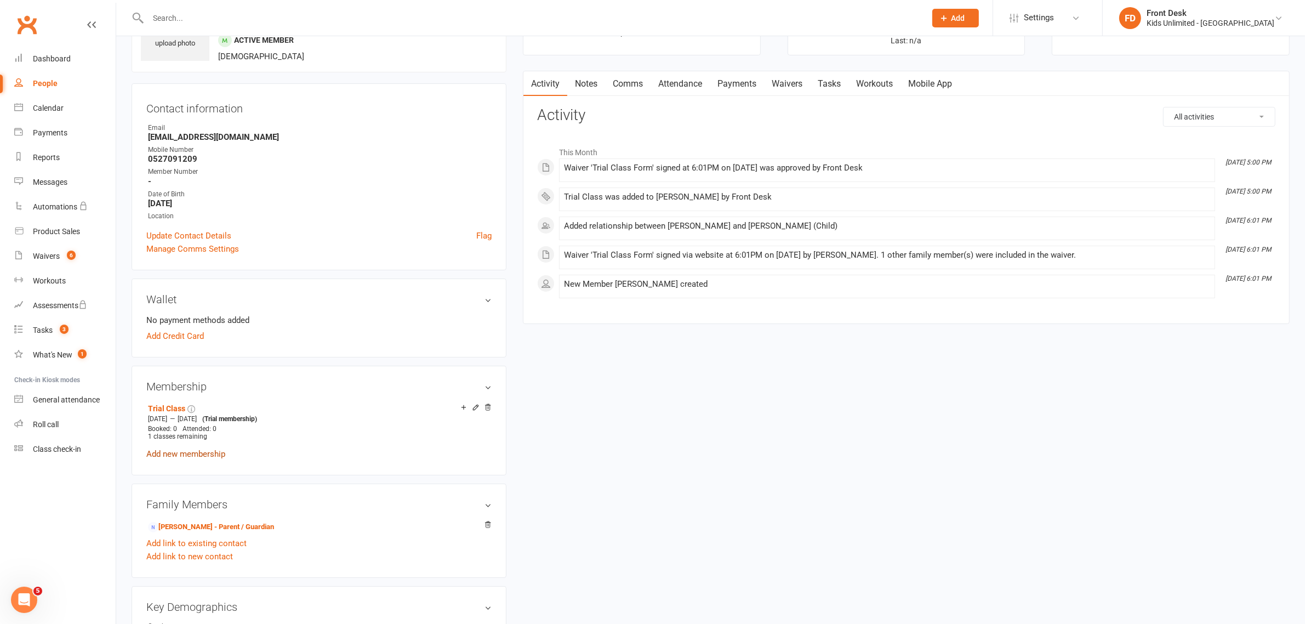
click at [171, 451] on link "Add new membership" at bounding box center [185, 454] width 79 height 10
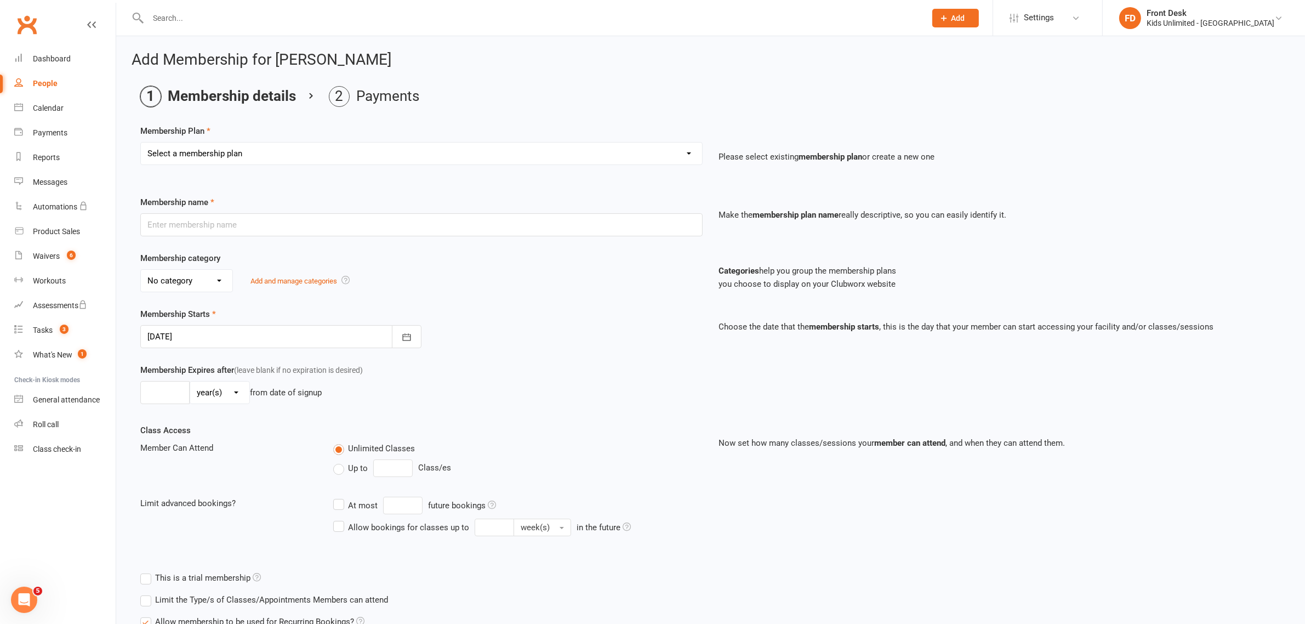
click at [688, 150] on select "Select a membership plan Create new Membership Plan Active Play - Free 1/2 Hour…" at bounding box center [421, 153] width 561 height 22
select select "22"
click at [141, 142] on select "Select a membership plan Create new Membership Plan Active Play - Free 1/2 Hour…" at bounding box center [421, 153] width 561 height 22
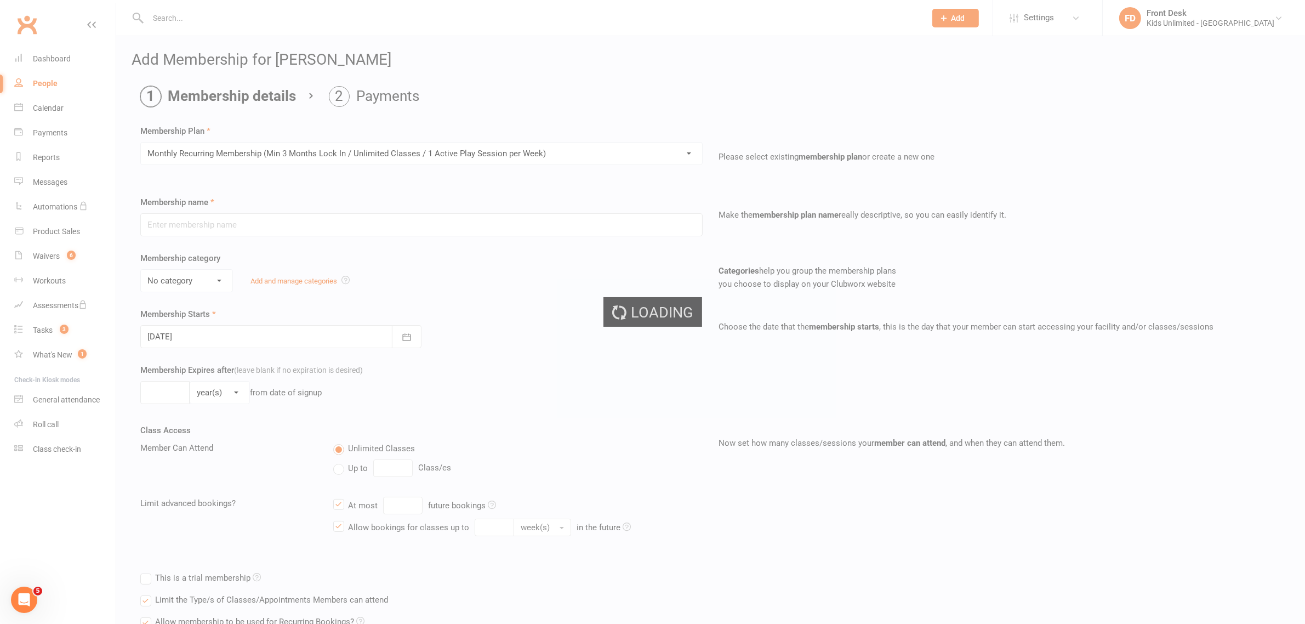
type input "Monthly Recurring Membership (Min 3 Months Lock In / Unlimited Classes / 1 Acti…"
select select "2"
type input "50"
type input "1"
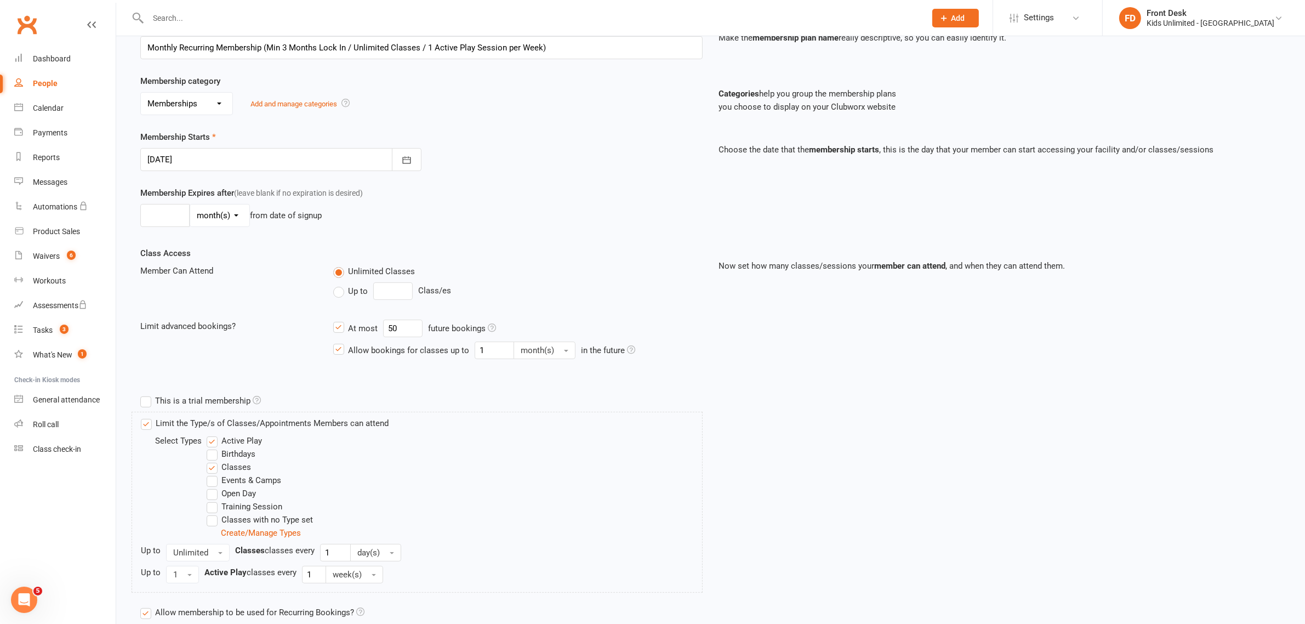
scroll to position [270, 0]
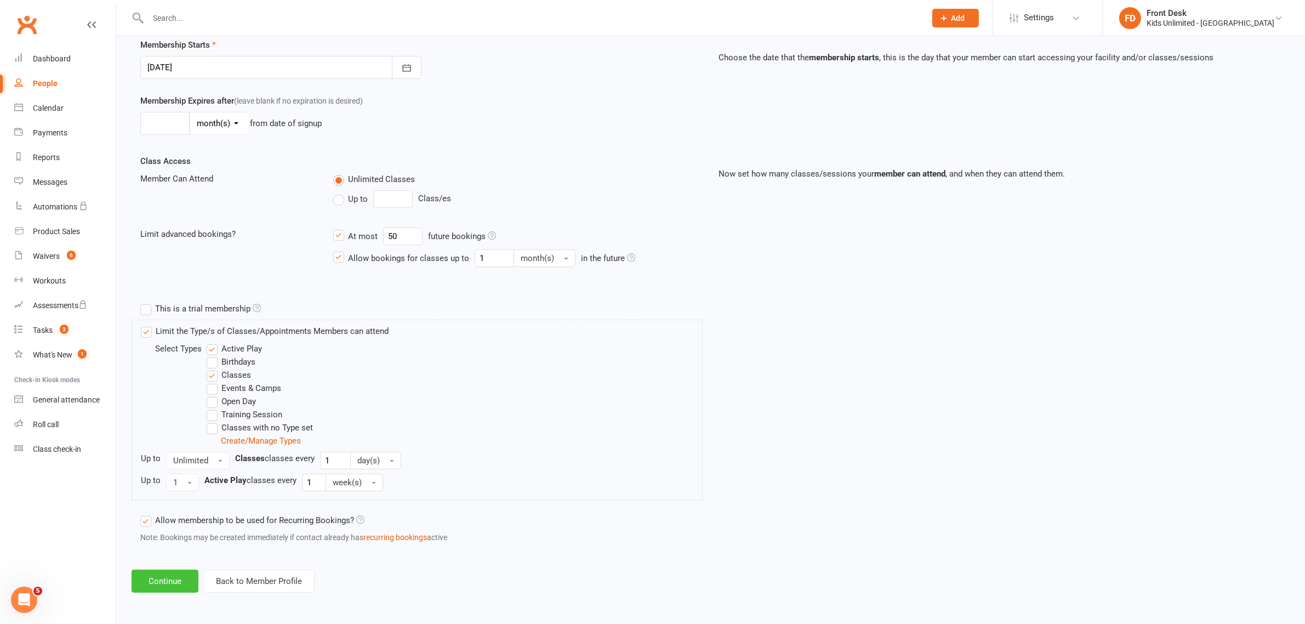
click at [166, 580] on button "Continue" at bounding box center [165, 580] width 67 height 23
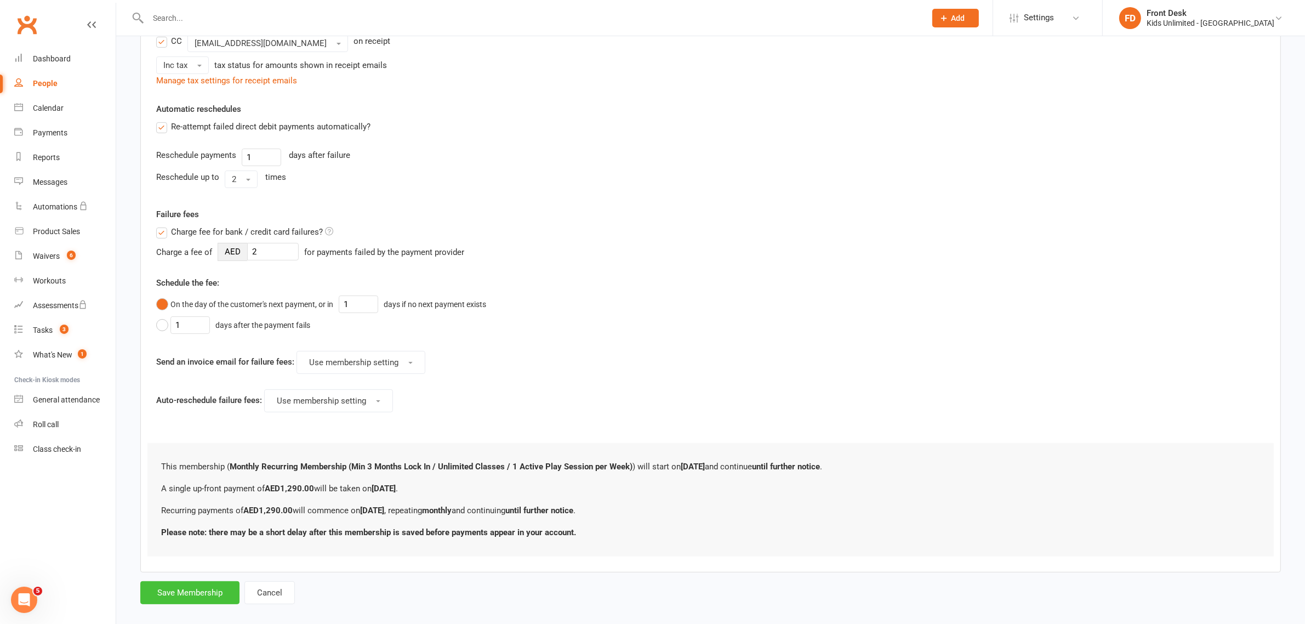
scroll to position [386, 0]
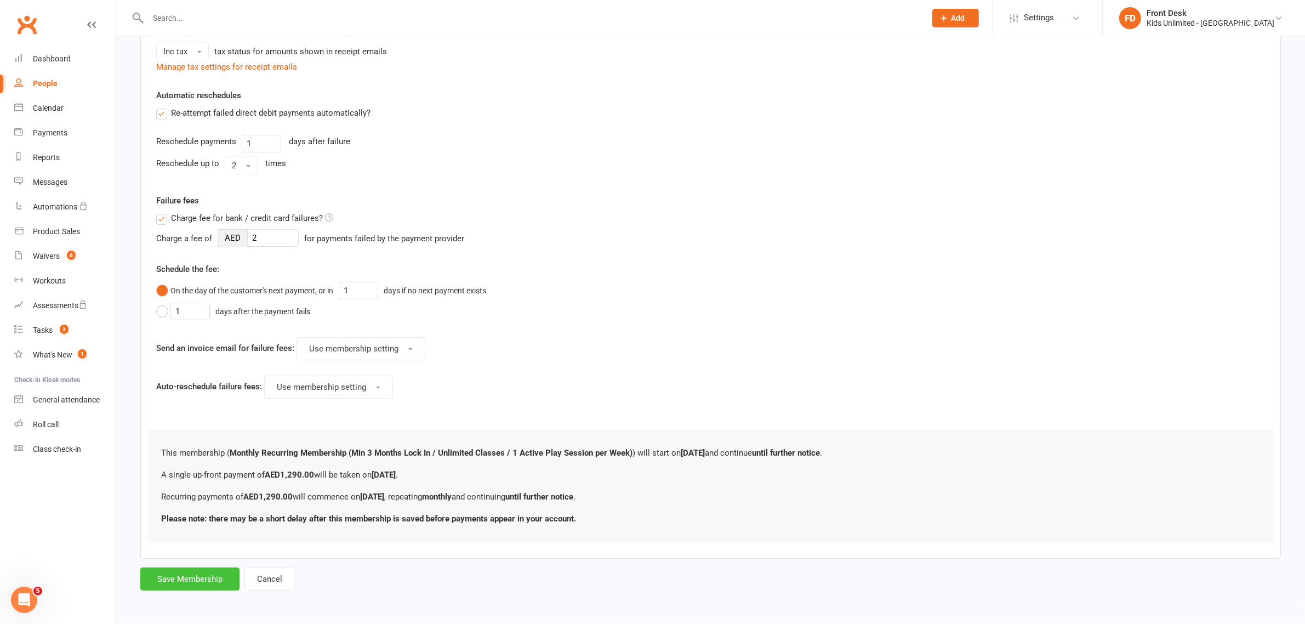
click at [179, 571] on button "Save Membership" at bounding box center [189, 578] width 99 height 23
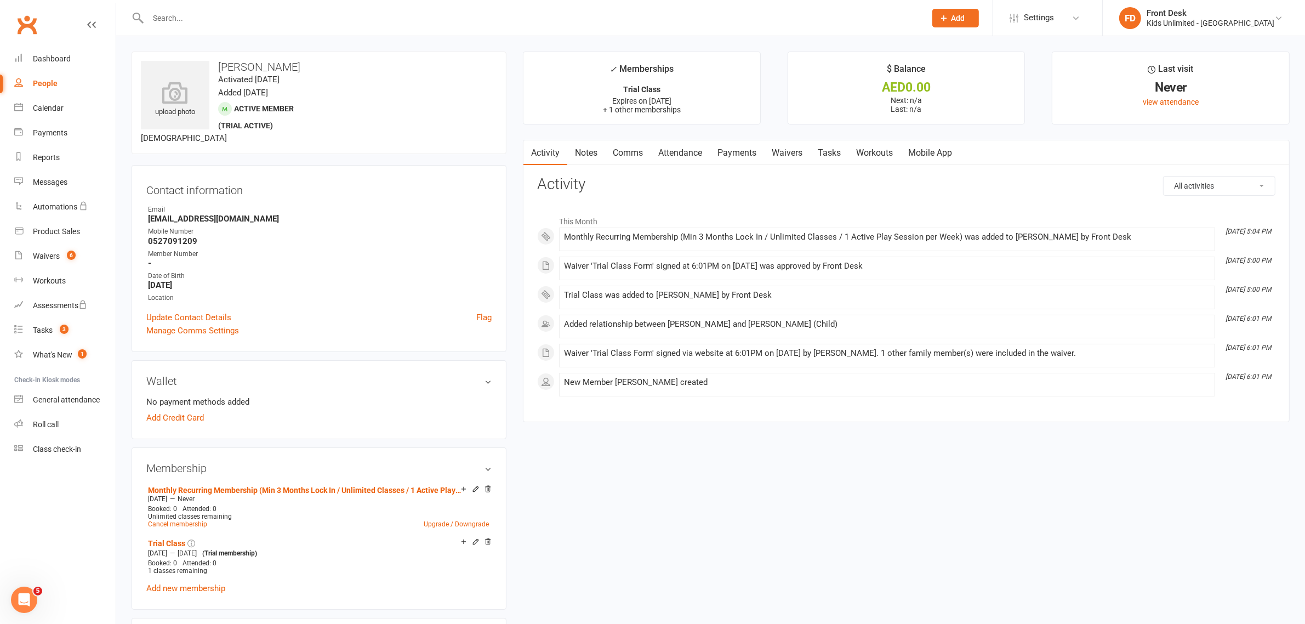
click at [740, 152] on link "Payments" at bounding box center [737, 152] width 54 height 25
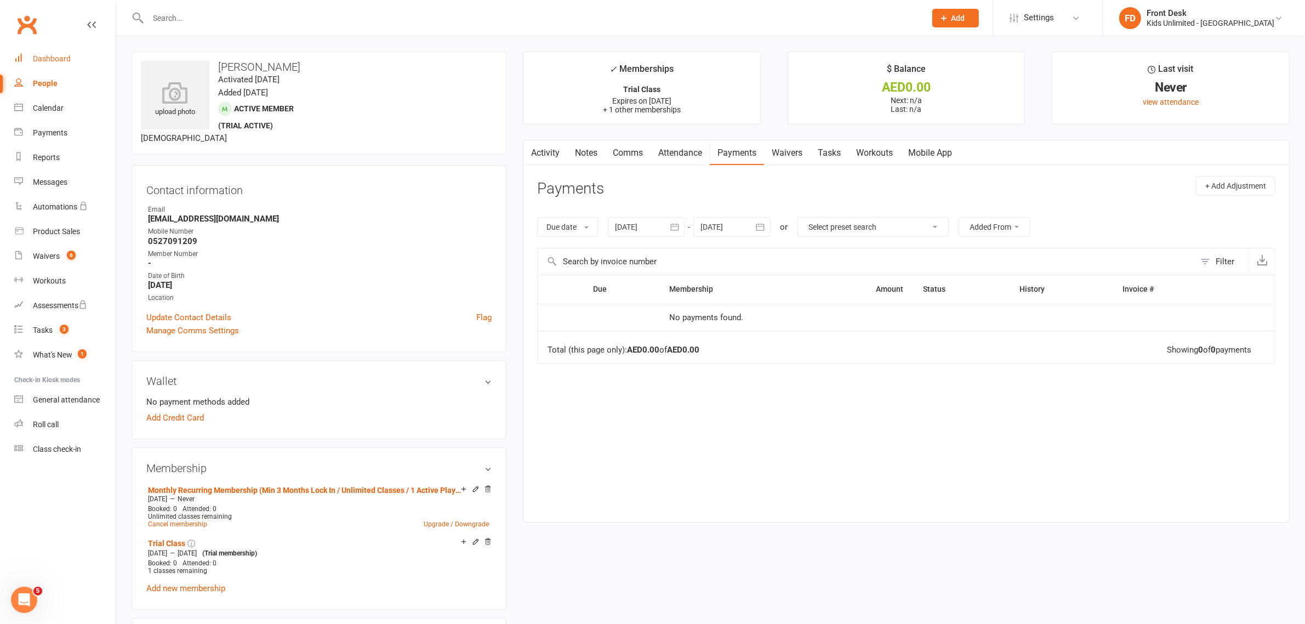
click at [58, 56] on div "Dashboard" at bounding box center [52, 58] width 38 height 9
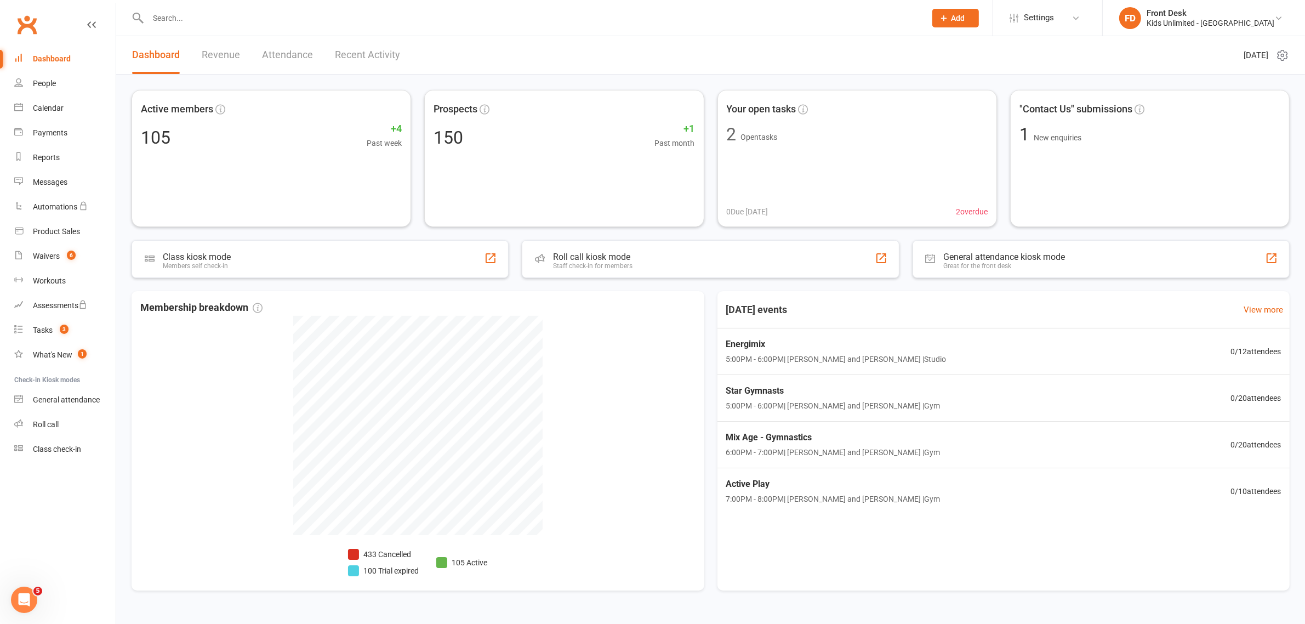
click at [214, 20] on input "text" at bounding box center [531, 17] width 773 height 15
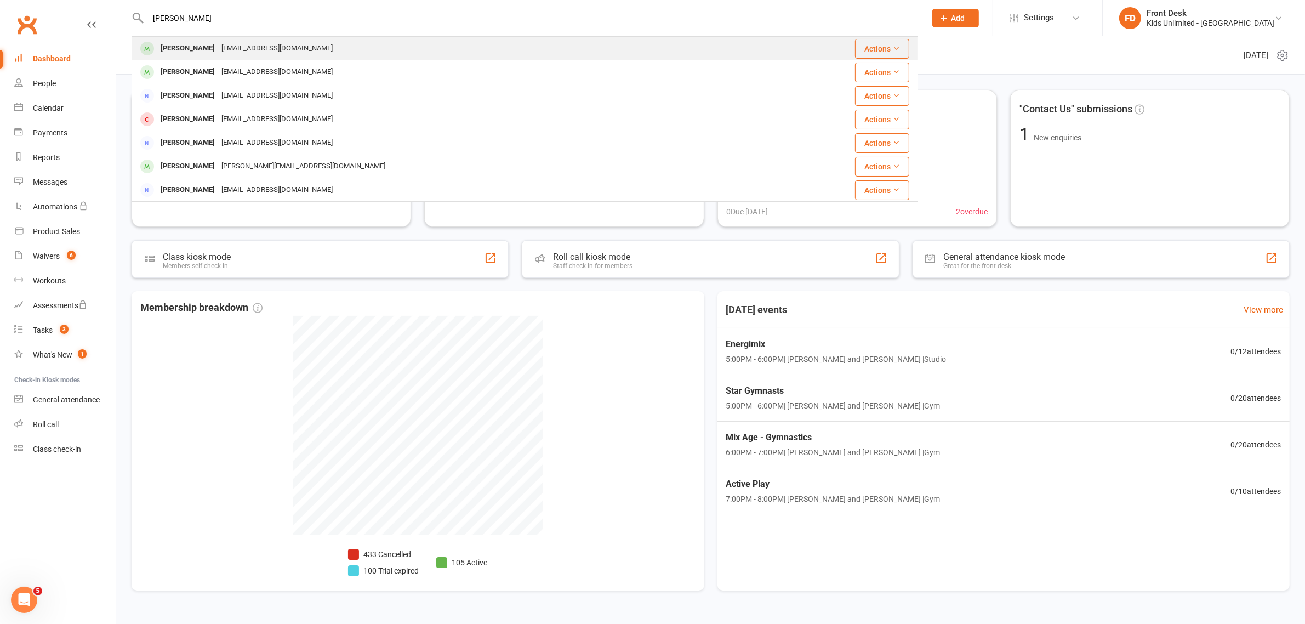
type input "Nishka"
click at [195, 43] on div "[PERSON_NAME]" at bounding box center [187, 49] width 61 height 16
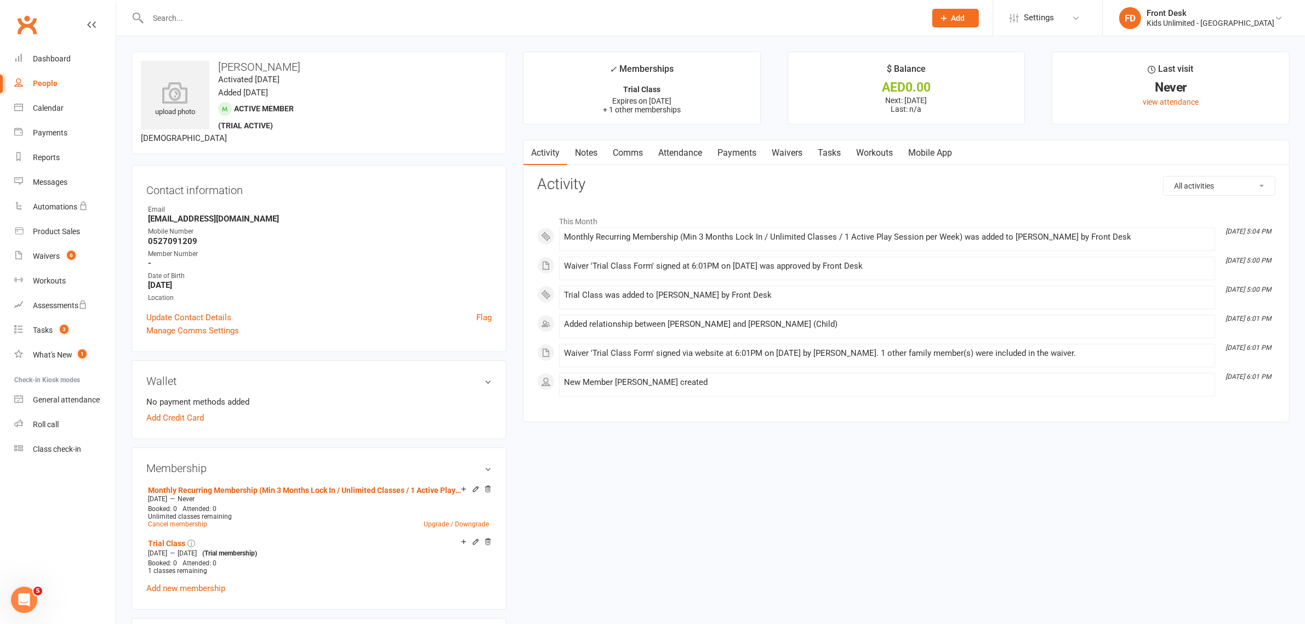
click at [743, 151] on link "Payments" at bounding box center [737, 152] width 54 height 25
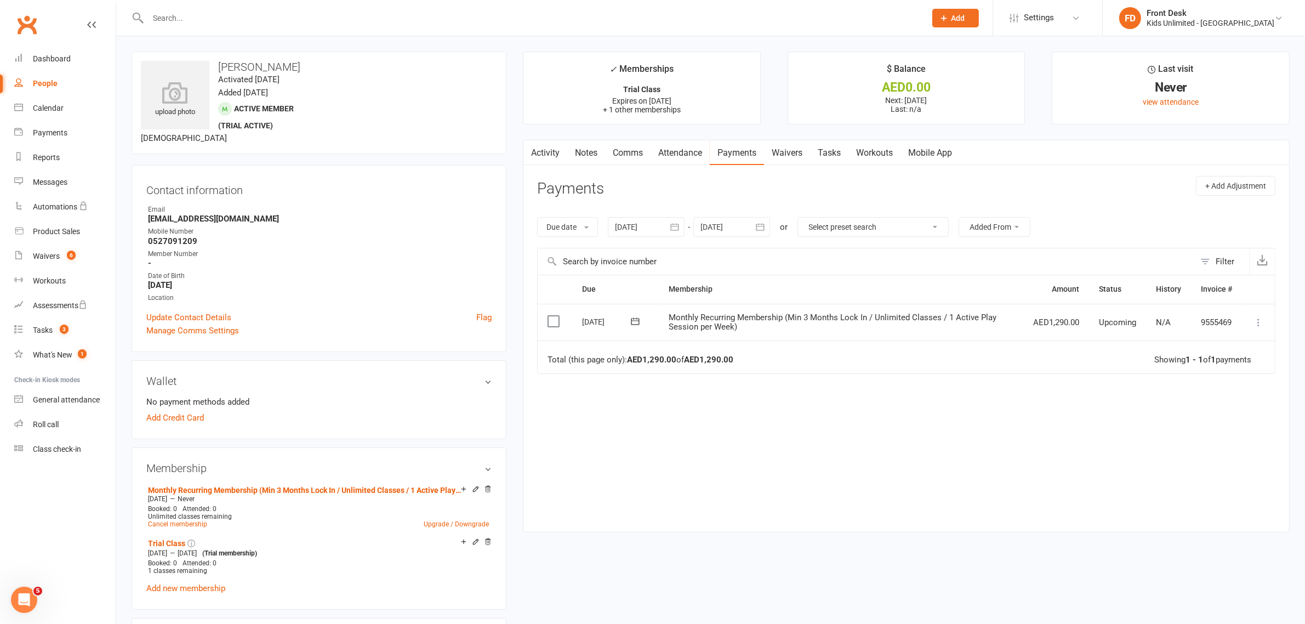
click at [552, 318] on label at bounding box center [554, 321] width 15 height 11
click at [552, 316] on input "checkbox" at bounding box center [550, 316] width 7 height 0
click at [1275, 590] on button "Change status" at bounding box center [1246, 598] width 87 height 23
click at [1234, 529] on link "Paid (POS)" at bounding box center [1234, 525] width 109 height 22
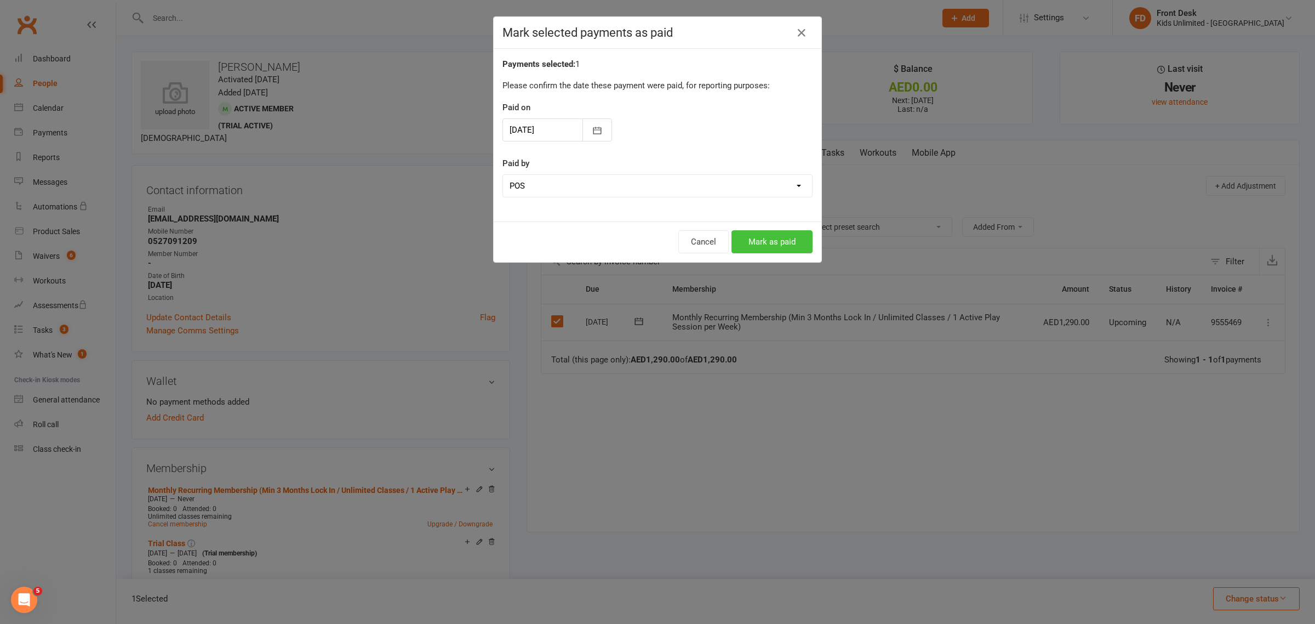
click at [770, 239] on button "Mark as paid" at bounding box center [772, 241] width 81 height 23
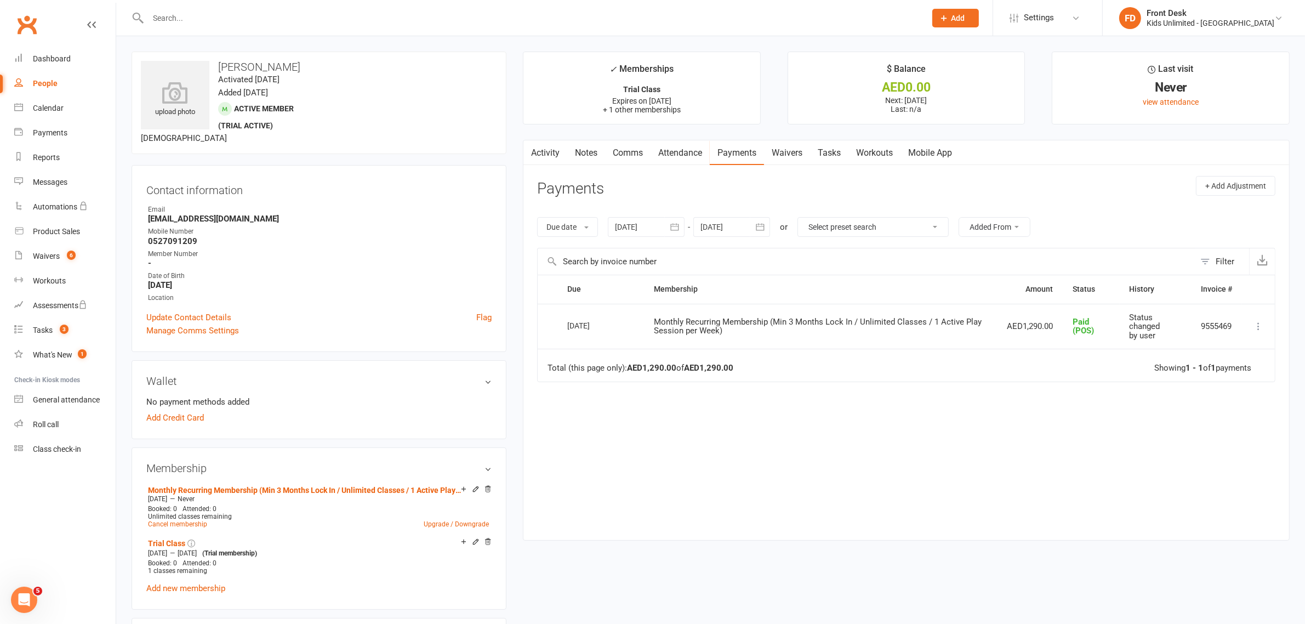
click at [170, 15] on input "text" at bounding box center [531, 17] width 773 height 15
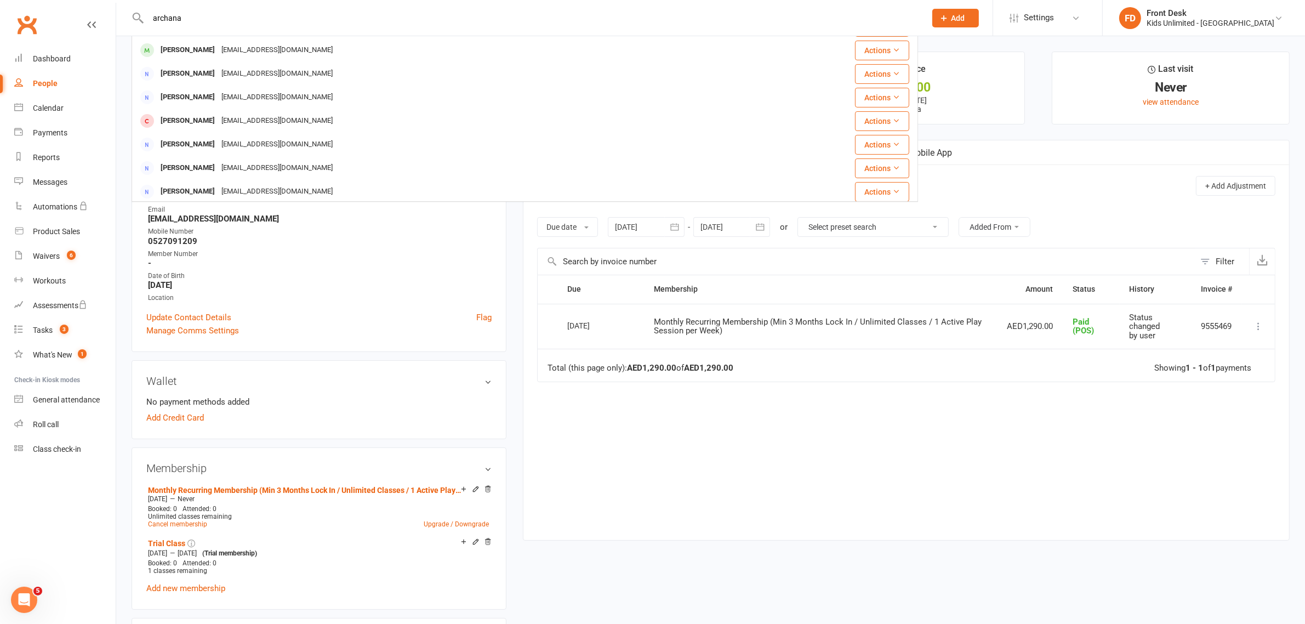
scroll to position [51, 0]
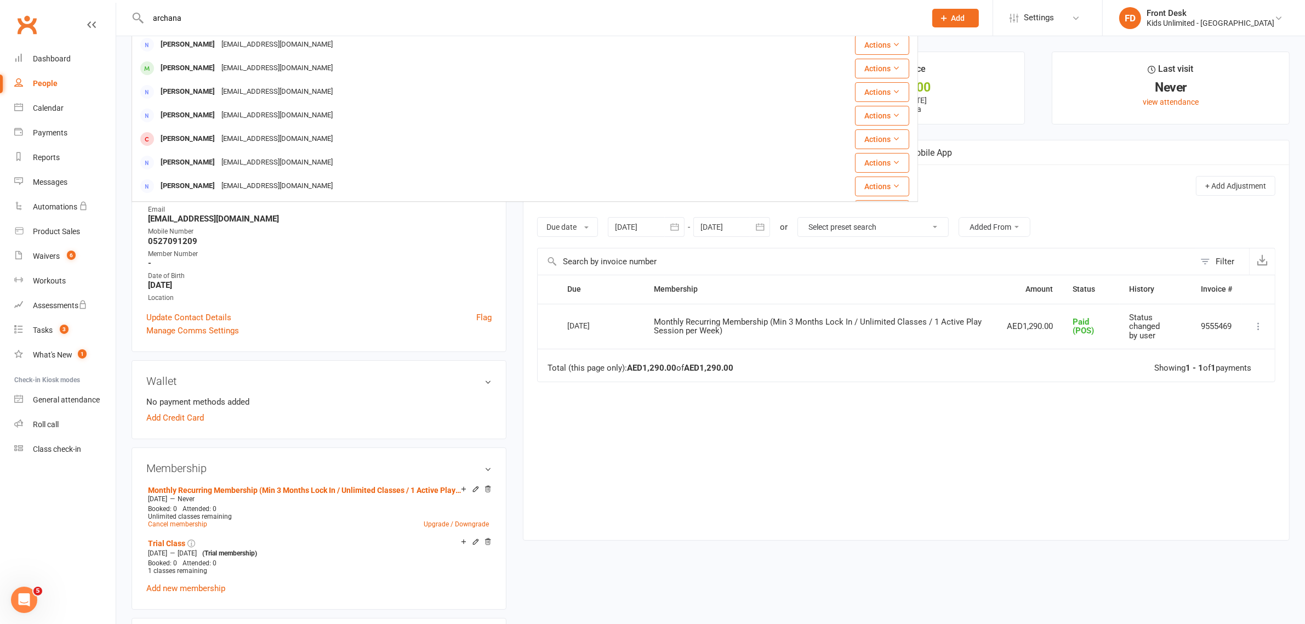
type input "archana"
click at [58, 450] on div "Class check-in" at bounding box center [57, 448] width 48 height 9
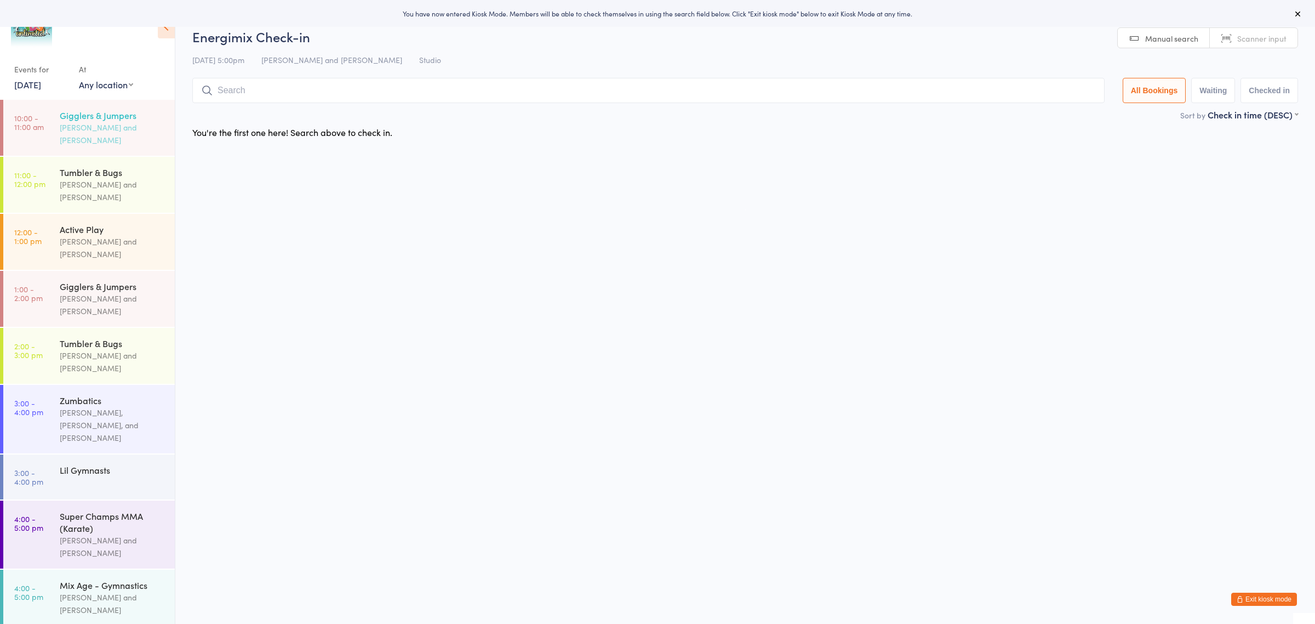
click at [105, 127] on div "Leo Daiz and Rikki Pangan" at bounding box center [113, 133] width 106 height 25
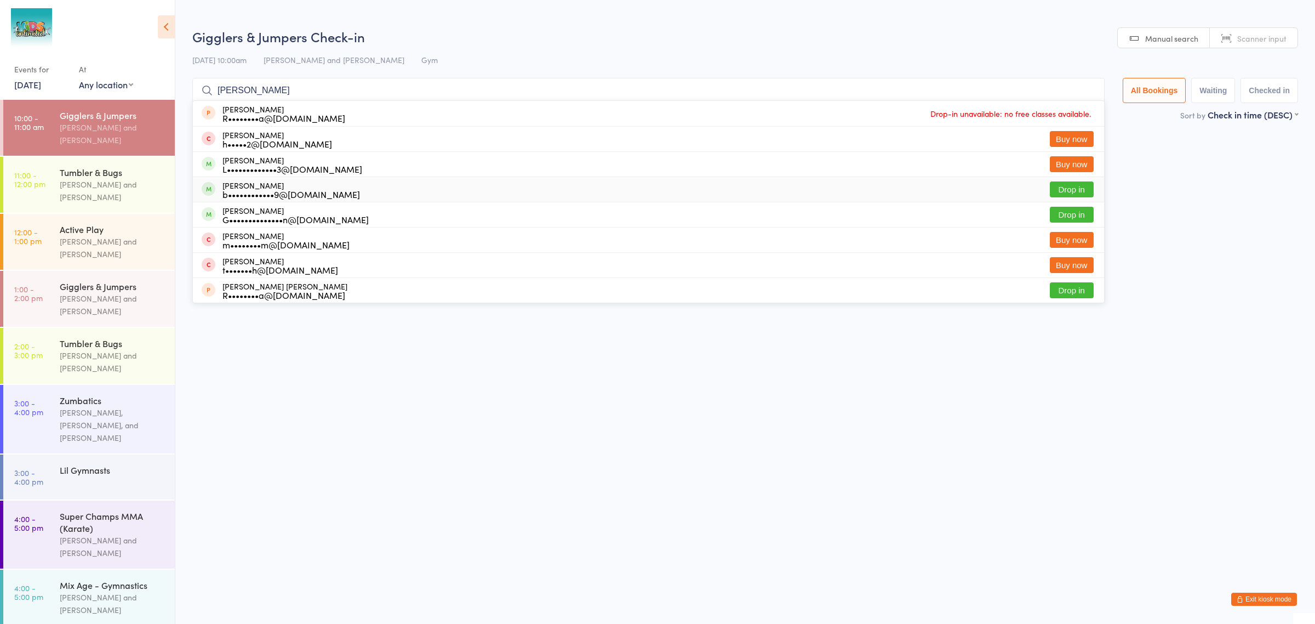
type input "Noah"
click at [241, 196] on div "b••••••••••••9@yahoo.co.uk" at bounding box center [292, 194] width 138 height 9
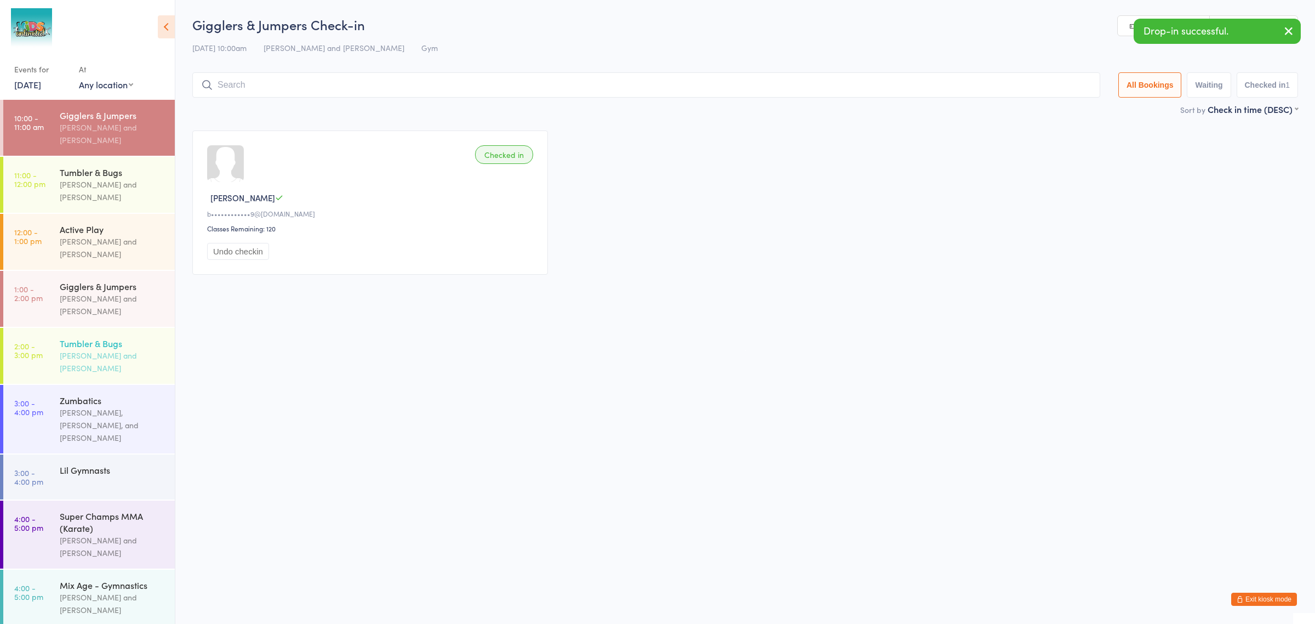
click at [107, 349] on div "Jeny Rose Getiayon and Jerolen Diano" at bounding box center [113, 361] width 106 height 25
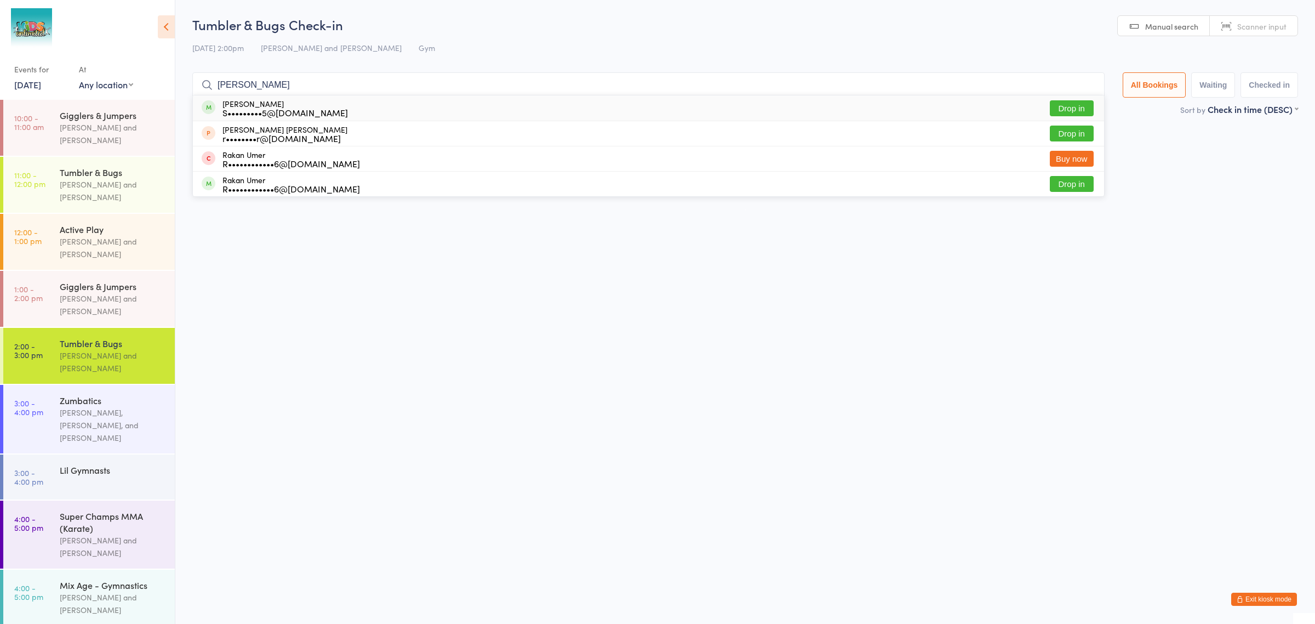
type input "Rajveer"
click at [239, 108] on div "S•••••••••5@hotmail.com" at bounding box center [286, 112] width 126 height 9
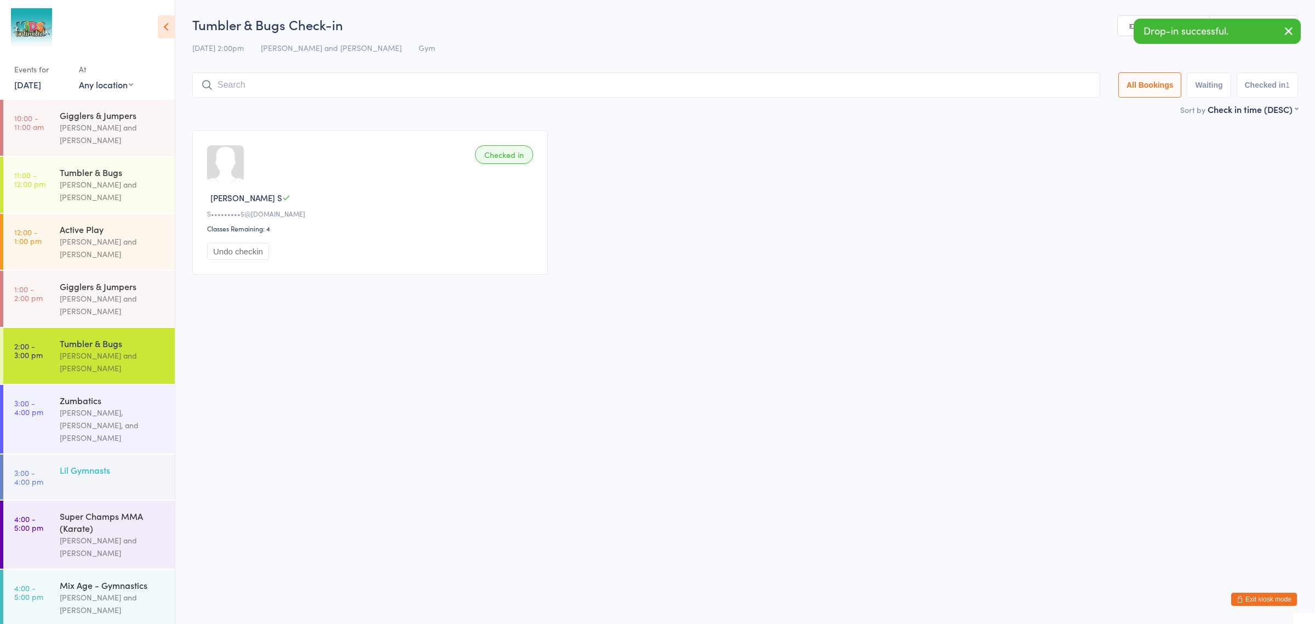
click at [101, 464] on div "Lil Gymnasts" at bounding box center [113, 470] width 106 height 12
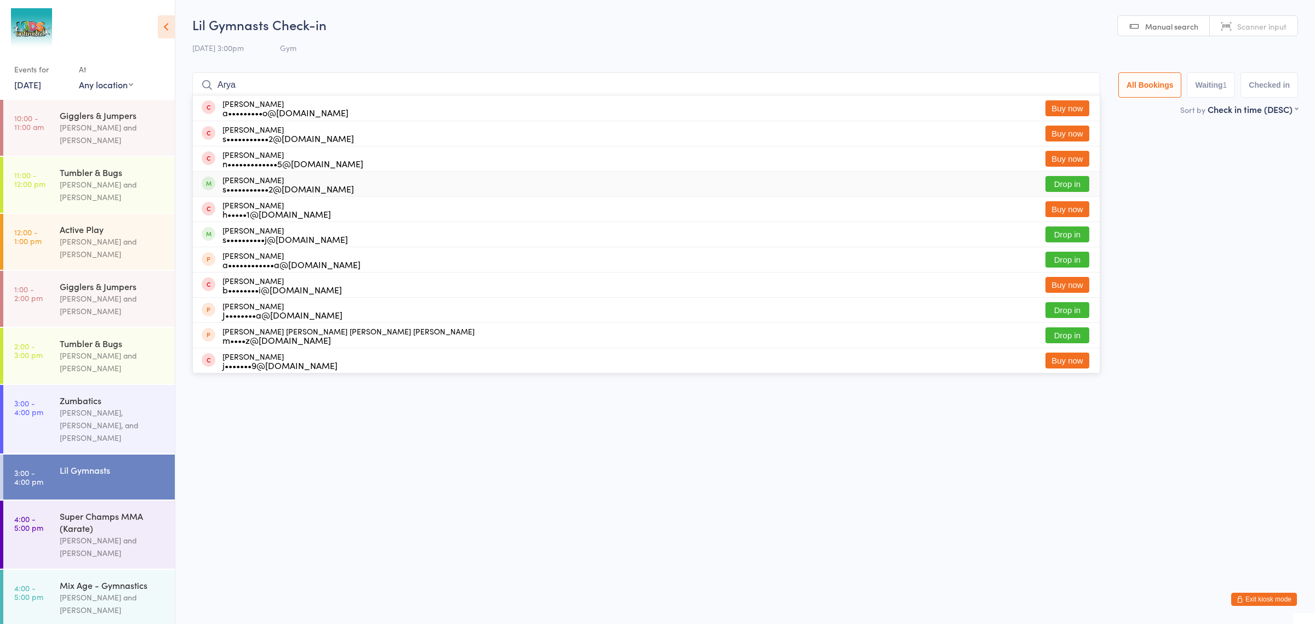
type input "Arya"
click at [248, 187] on div "s•••••••••••2@gmail.com" at bounding box center [289, 188] width 132 height 9
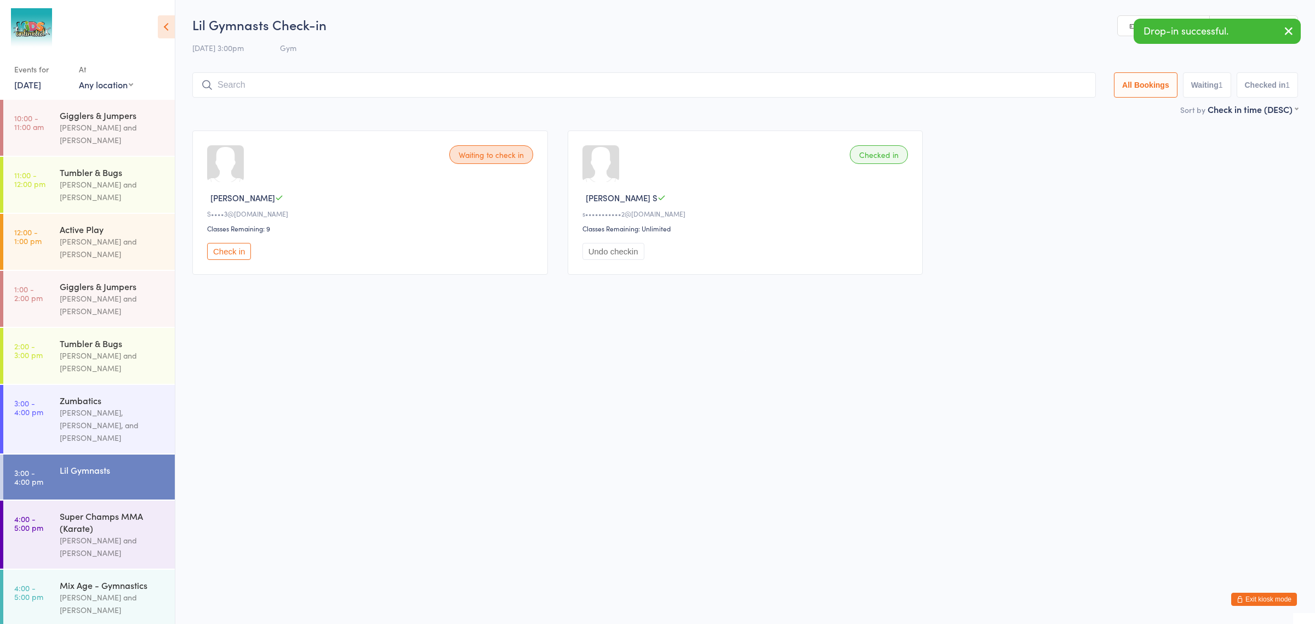
click at [292, 90] on input "search" at bounding box center [644, 84] width 904 height 25
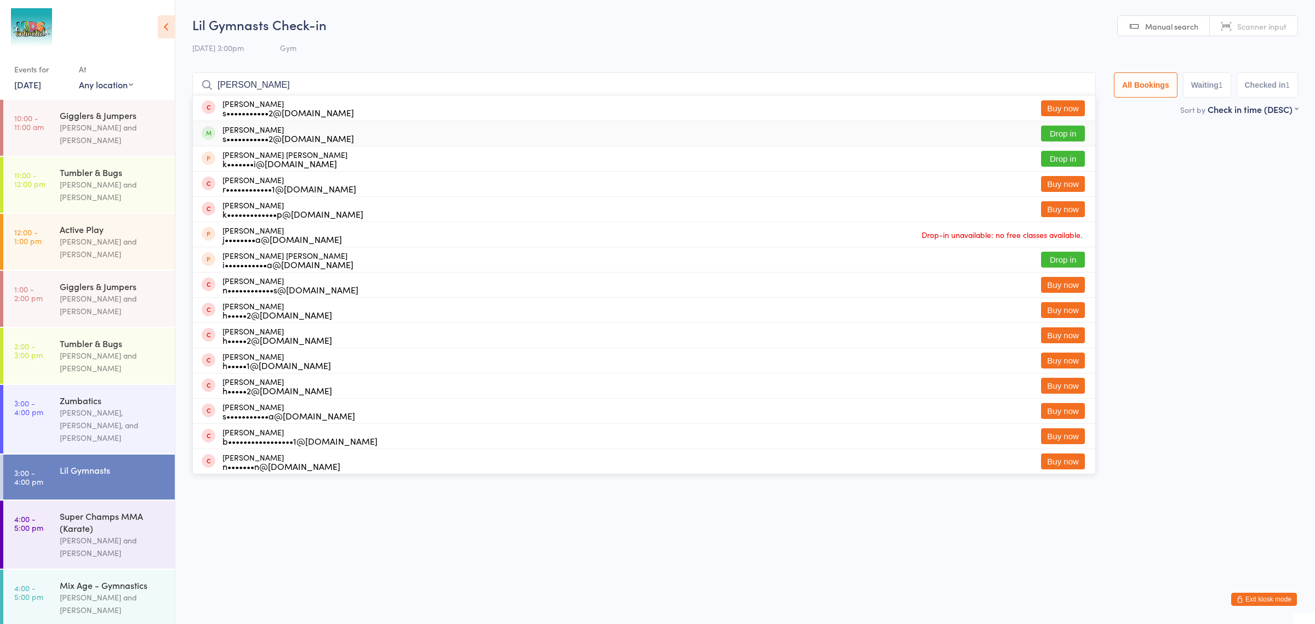
type input "Alisha"
click at [239, 126] on div "Alisha Raju Sharma s•••••••••••2@gmail.com" at bounding box center [289, 134] width 132 height 18
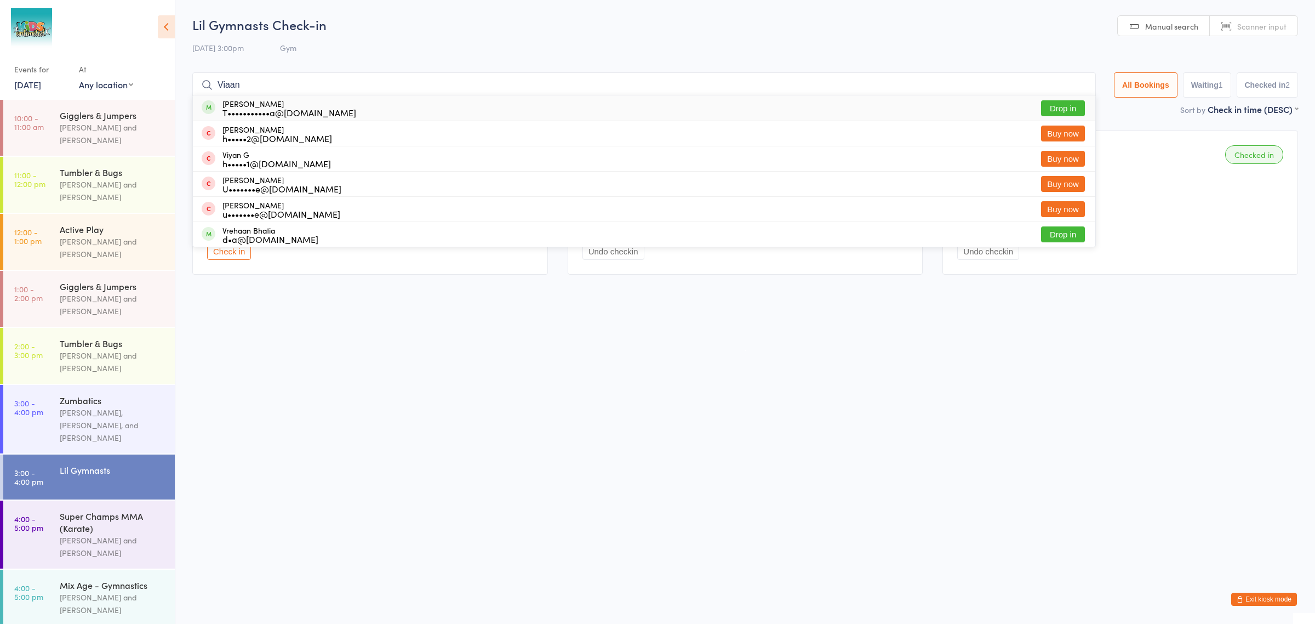
type input "Viaan"
drag, startPoint x: 238, startPoint y: 103, endPoint x: 246, endPoint y: 102, distance: 7.2
click at [238, 103] on div "Viaan Manwani T•••••••••••a@gmail.com" at bounding box center [290, 108] width 134 height 18
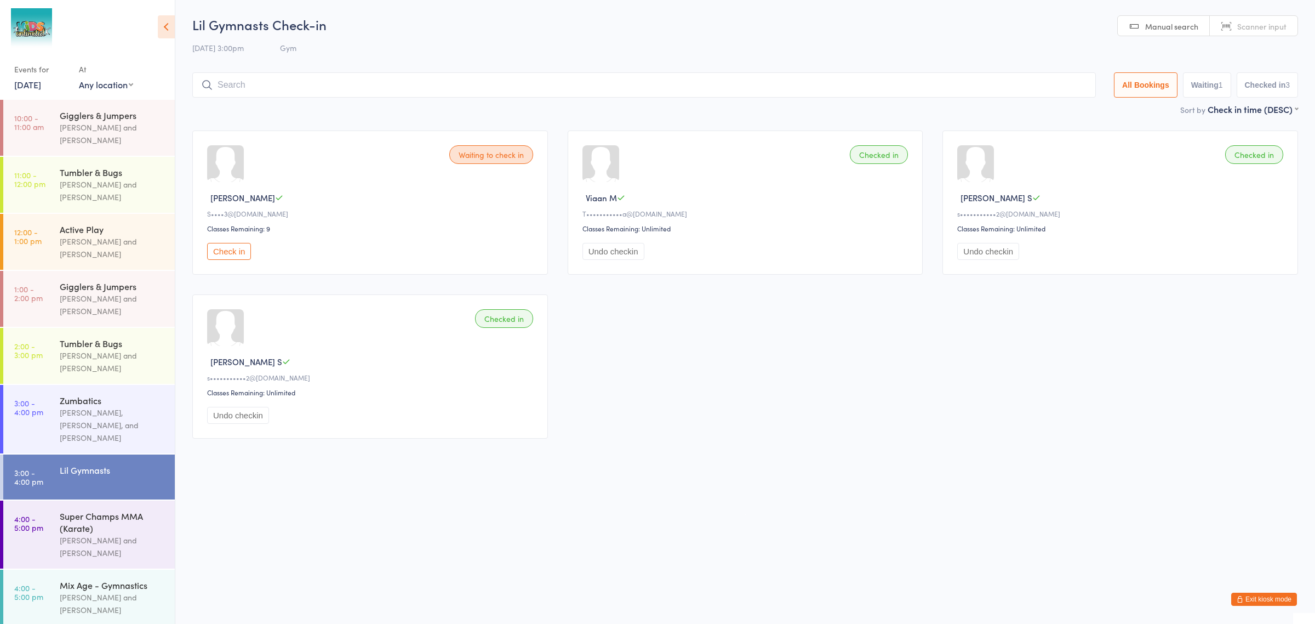
click at [760, 333] on div "Waiting to check in Dmitrii M S••••3@gmail.com Classes Remaining: 9 Check in Ch…" at bounding box center [745, 285] width 1126 height 328
click at [744, 411] on div "Waiting to check in Dmitrii M S••••3@gmail.com Classes Remaining: 9 Check in Ch…" at bounding box center [745, 285] width 1126 height 328
click at [225, 255] on button "Check in" at bounding box center [229, 251] width 44 height 17
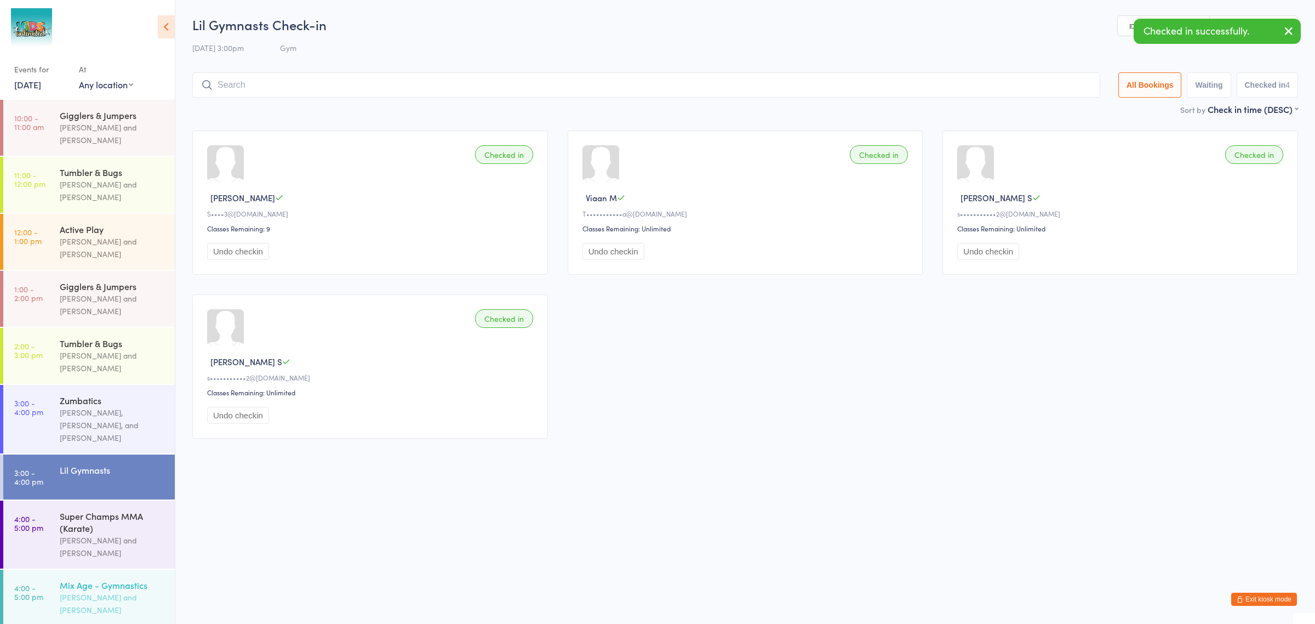
click at [115, 591] on div "Leo Daiz and Mohamed Elkady" at bounding box center [113, 603] width 106 height 25
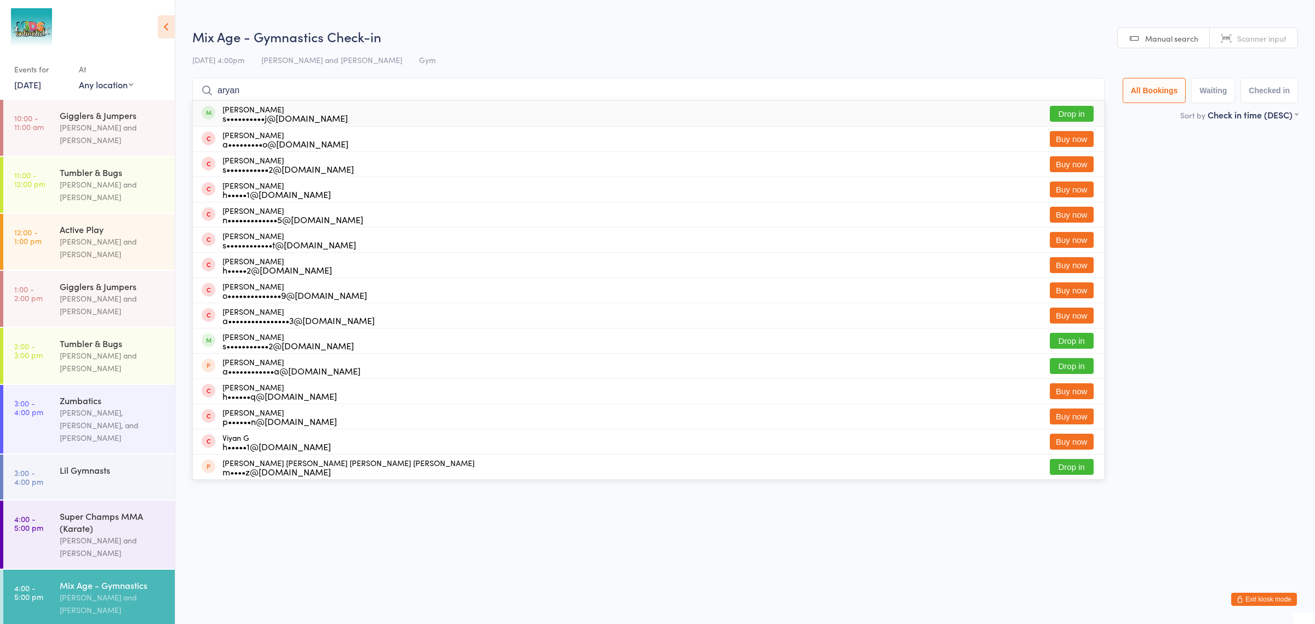
type input "aryan"
click at [321, 109] on div "Aryan Sonthalia s••••••••••j@gmail.com Drop in" at bounding box center [648, 113] width 911 height 25
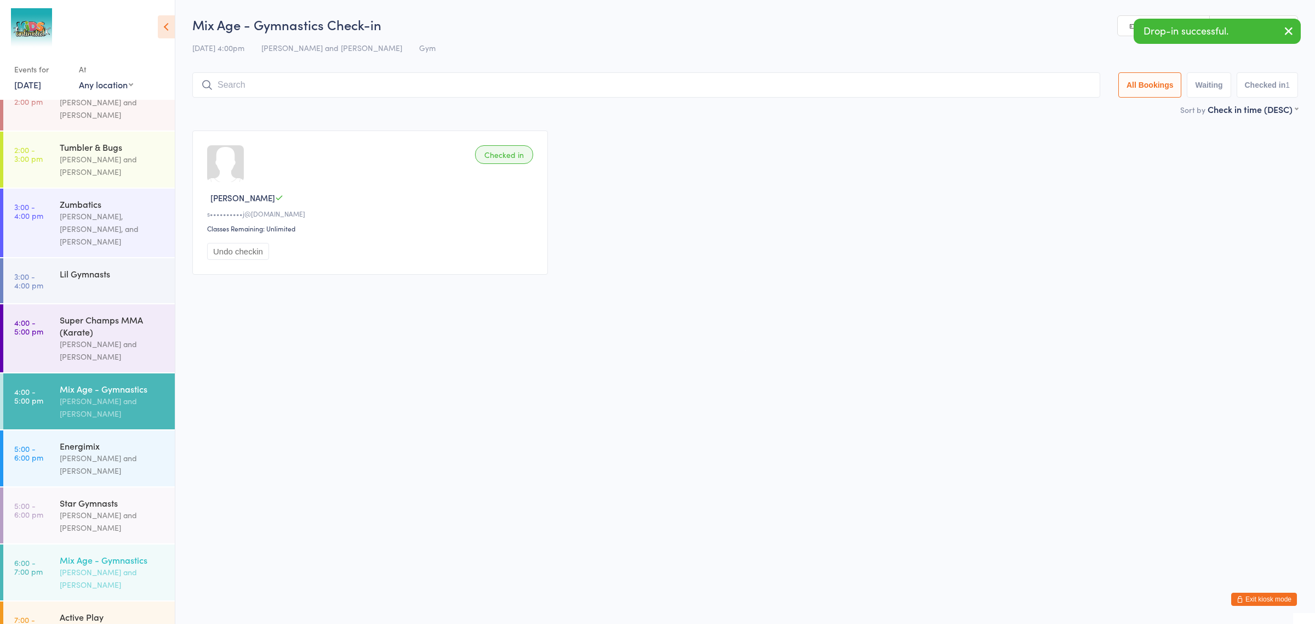
scroll to position [198, 0]
click at [106, 506] on div "Leo Daiz and Mohamed Elkady" at bounding box center [113, 518] width 106 height 25
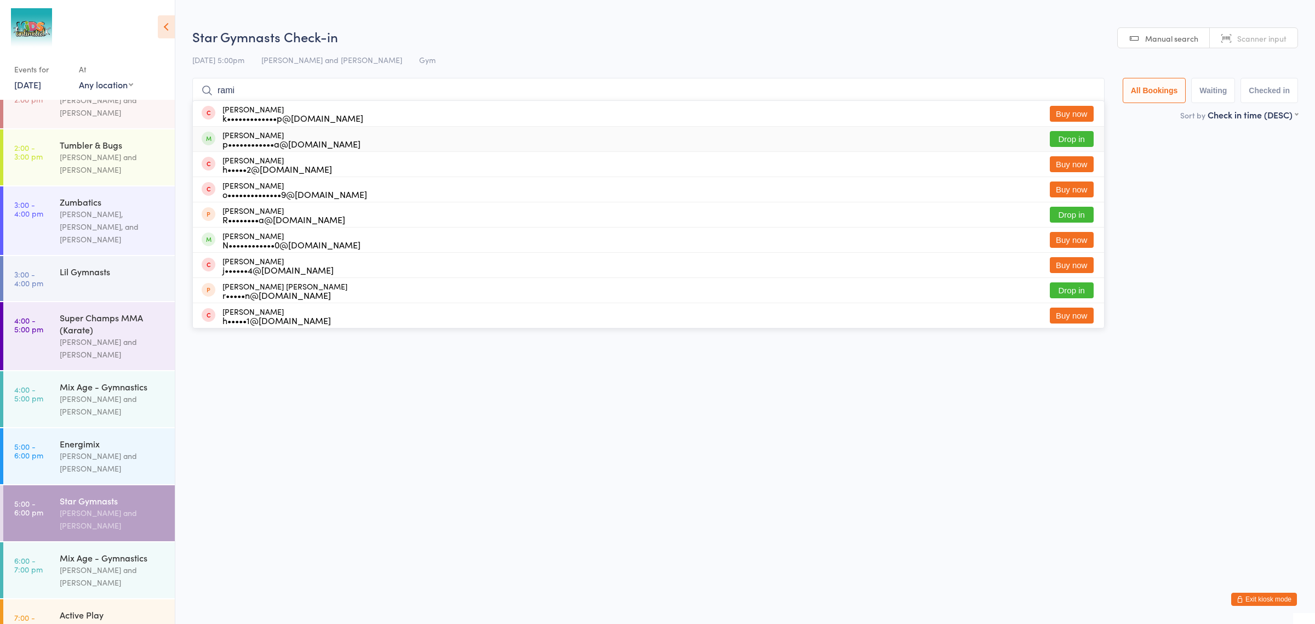
type input "rami"
click at [225, 141] on div "p••••••••••••a@yahoo.com" at bounding box center [292, 143] width 138 height 9
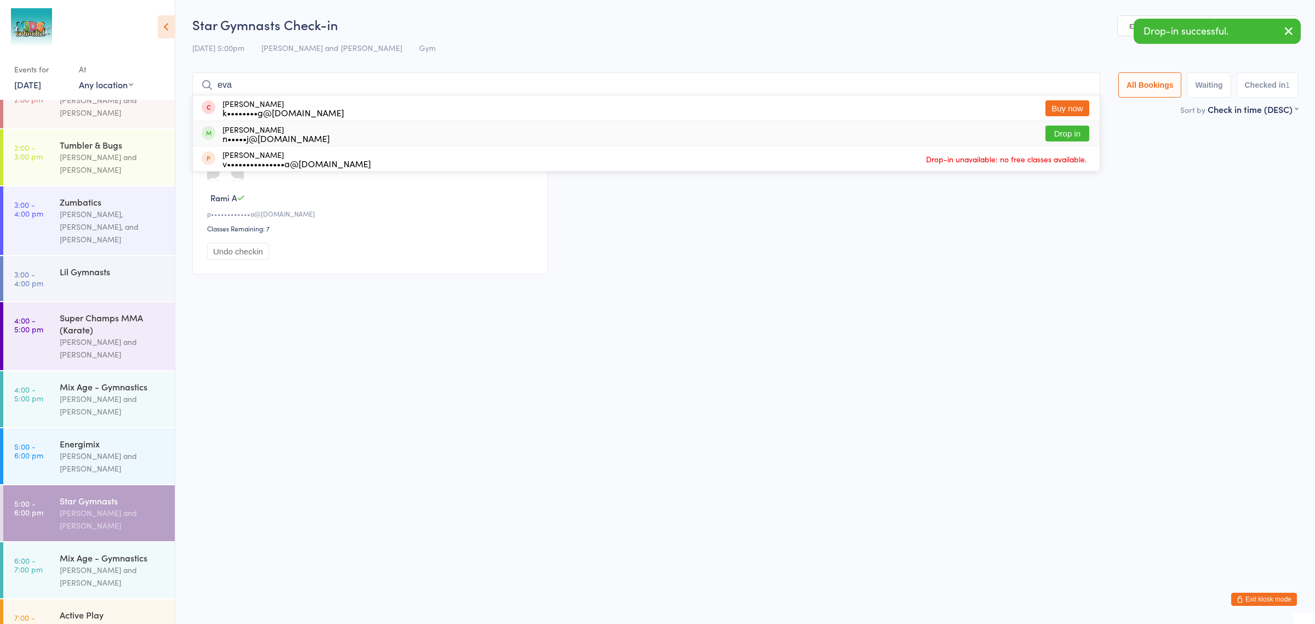
type input "eva"
click at [273, 132] on div "Eva Ibekwe n•••••j@yahoo.com" at bounding box center [276, 134] width 107 height 18
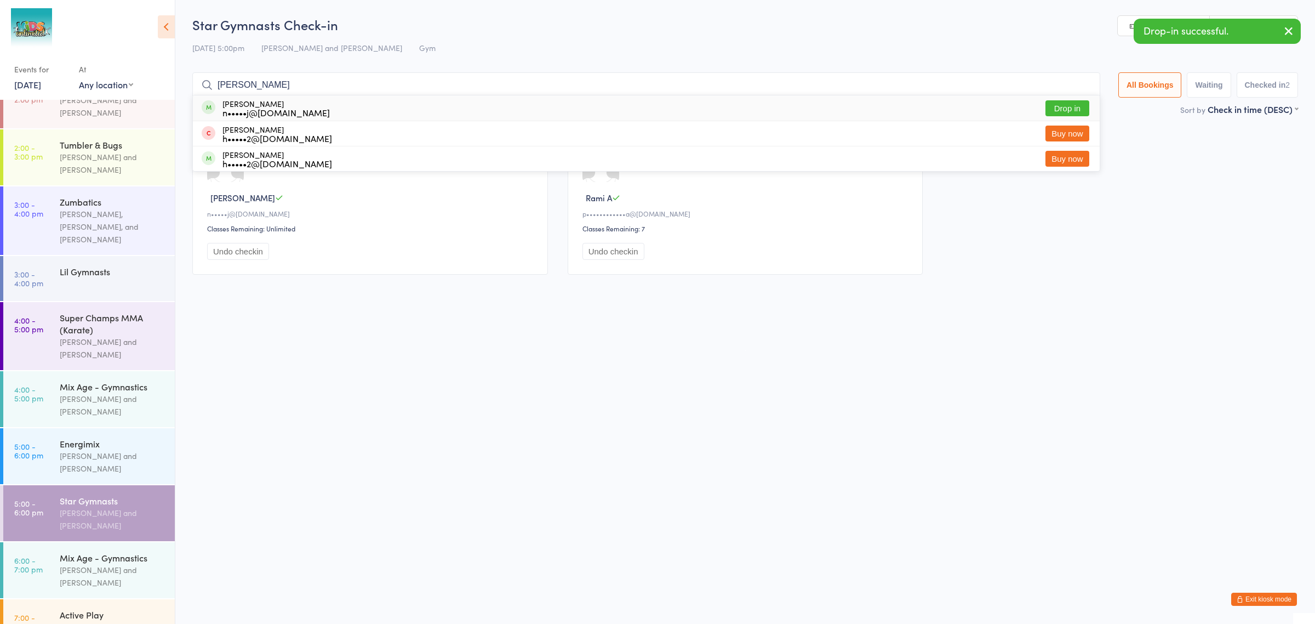
type input "nora"
click at [239, 108] on div "n•••••j@yahoo.com" at bounding box center [276, 112] width 107 height 9
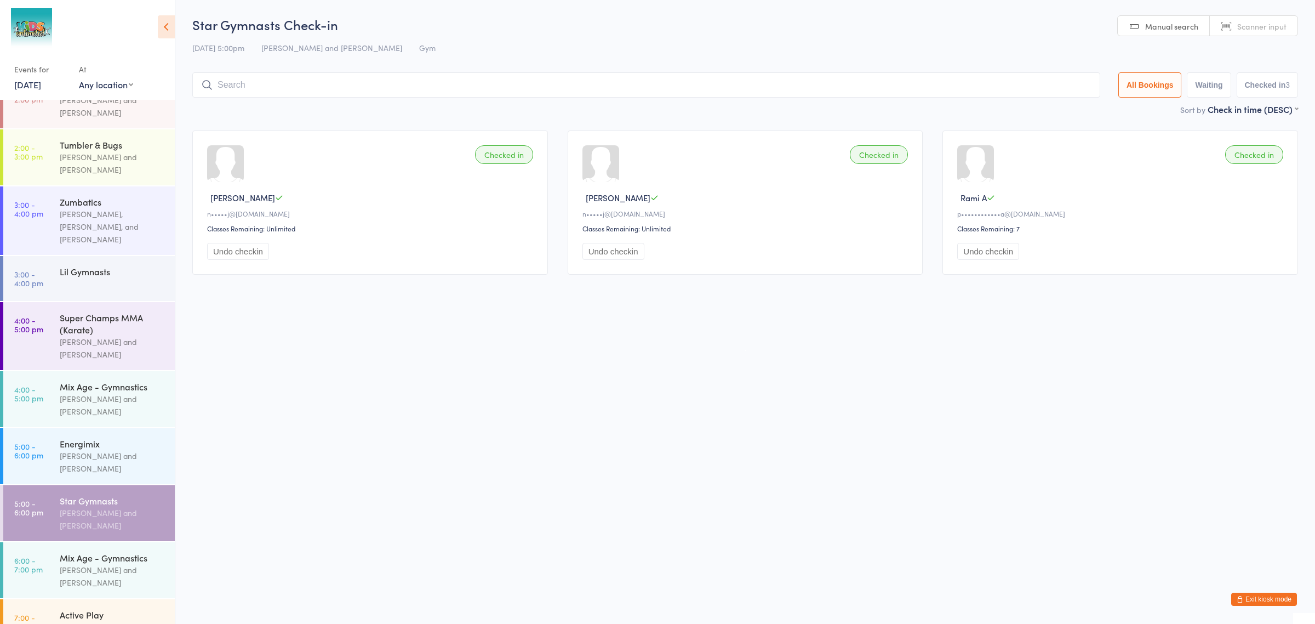
click at [1271, 600] on button "Exit kiosk mode" at bounding box center [1264, 598] width 66 height 13
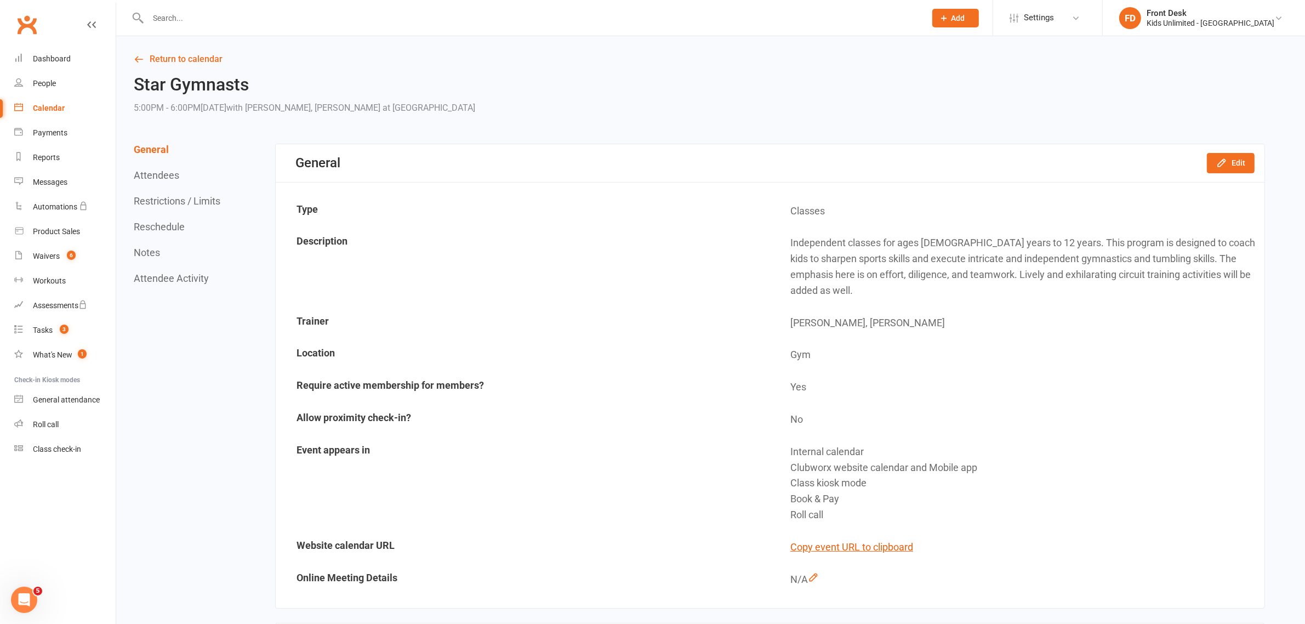
click at [162, 15] on input "text" at bounding box center [531, 17] width 773 height 15
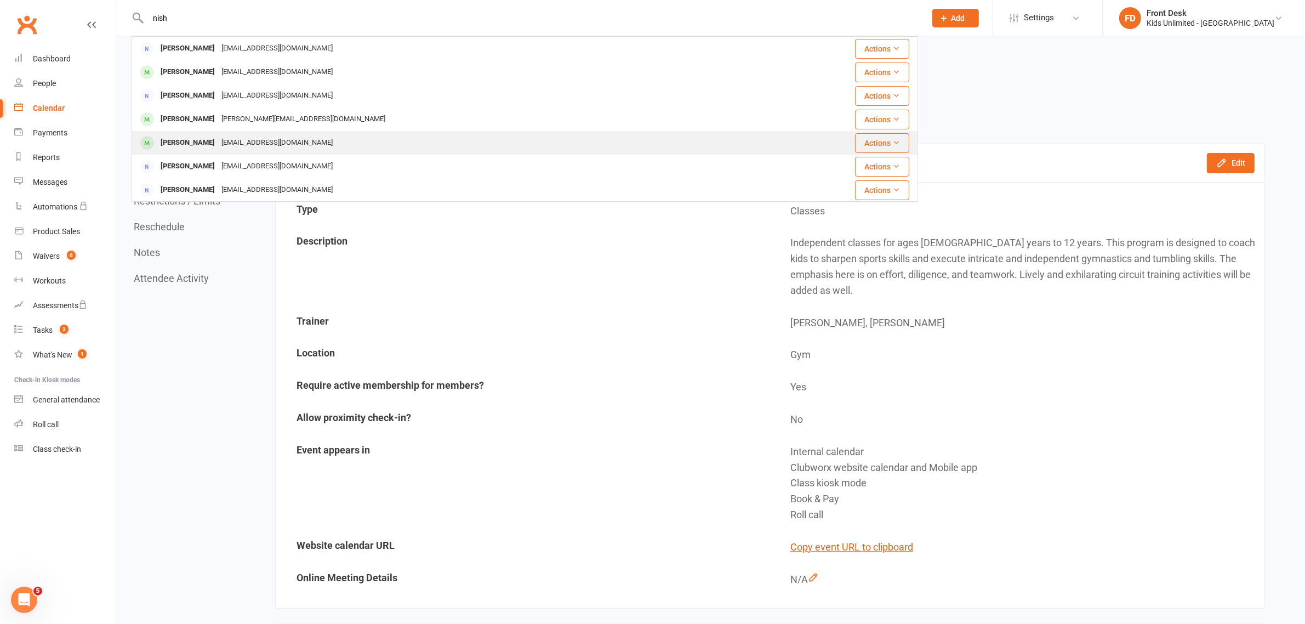
type input "nish"
click at [182, 141] on div "[PERSON_NAME]" at bounding box center [187, 143] width 61 height 16
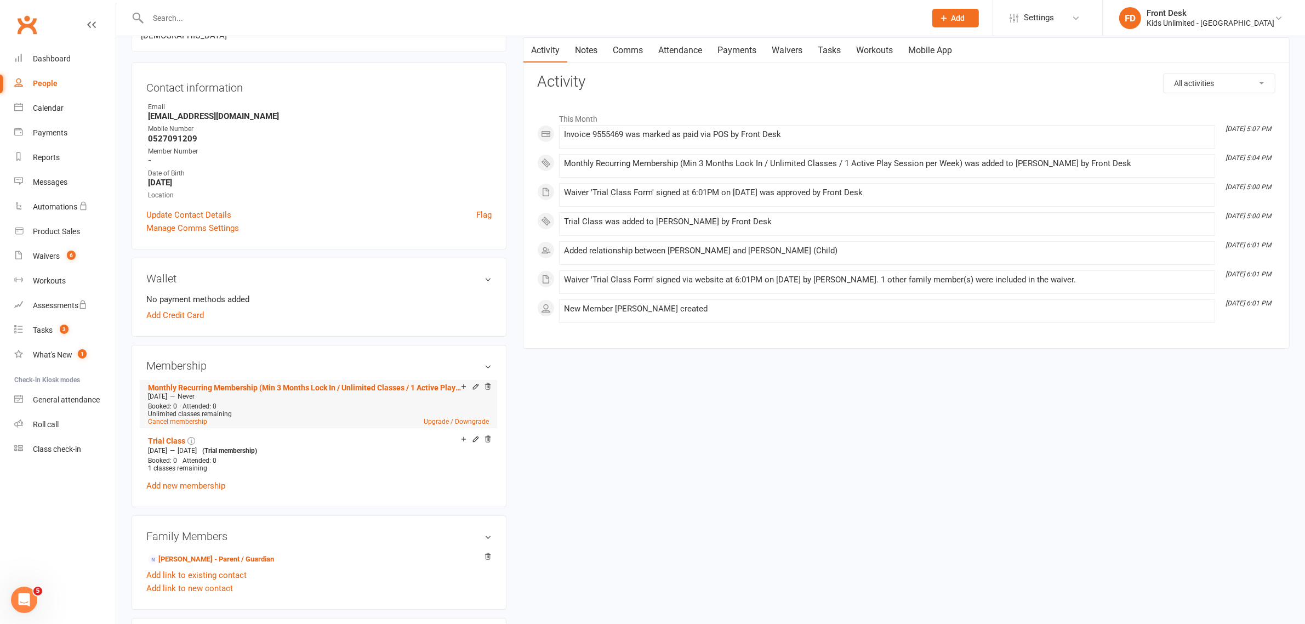
scroll to position [137, 0]
